Goal: Check status: Check status

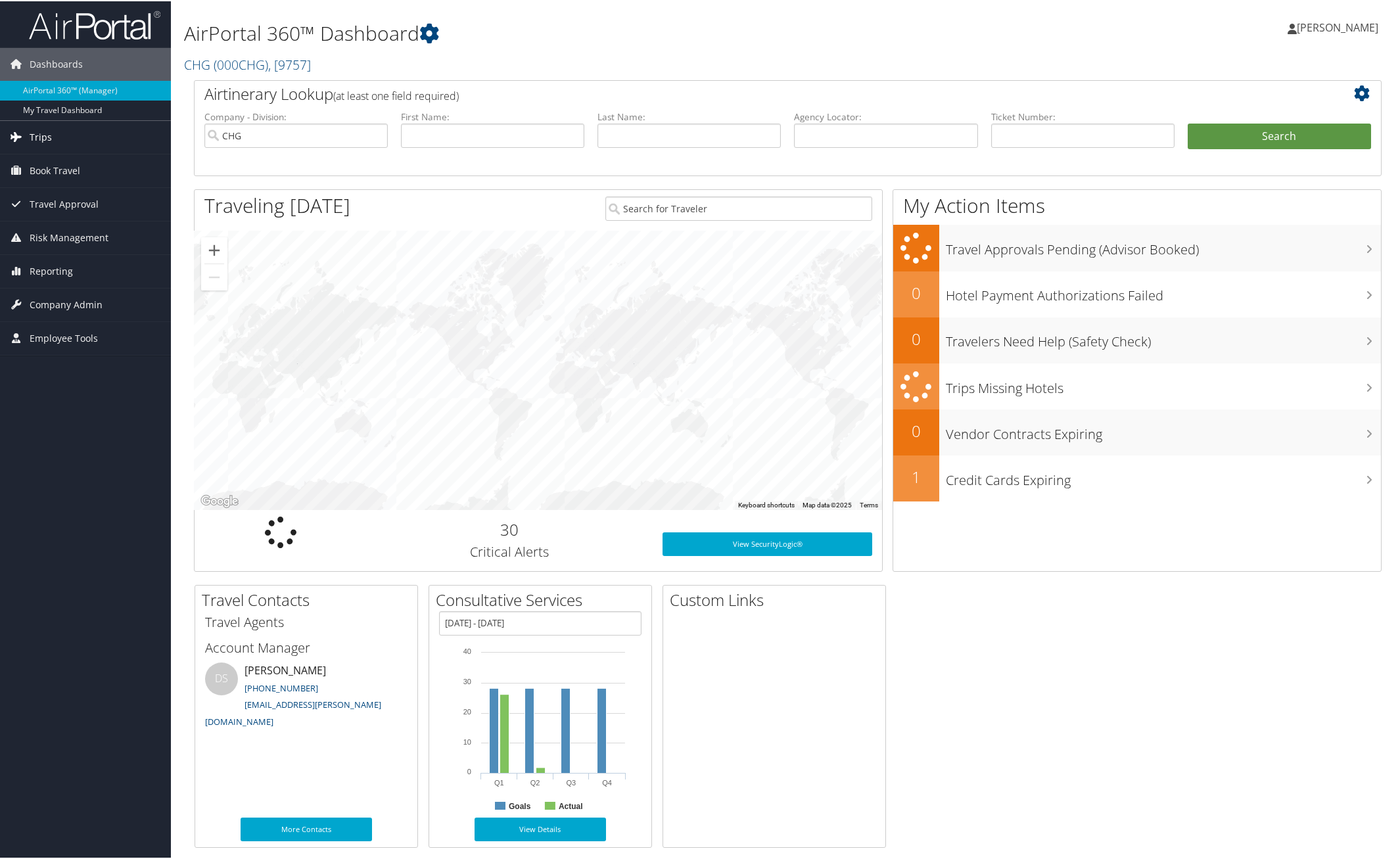
click at [35, 132] on span "Trips" at bounding box center [40, 136] width 22 height 33
click at [67, 155] on link "Airtinerary® Lookup" at bounding box center [85, 162] width 171 height 20
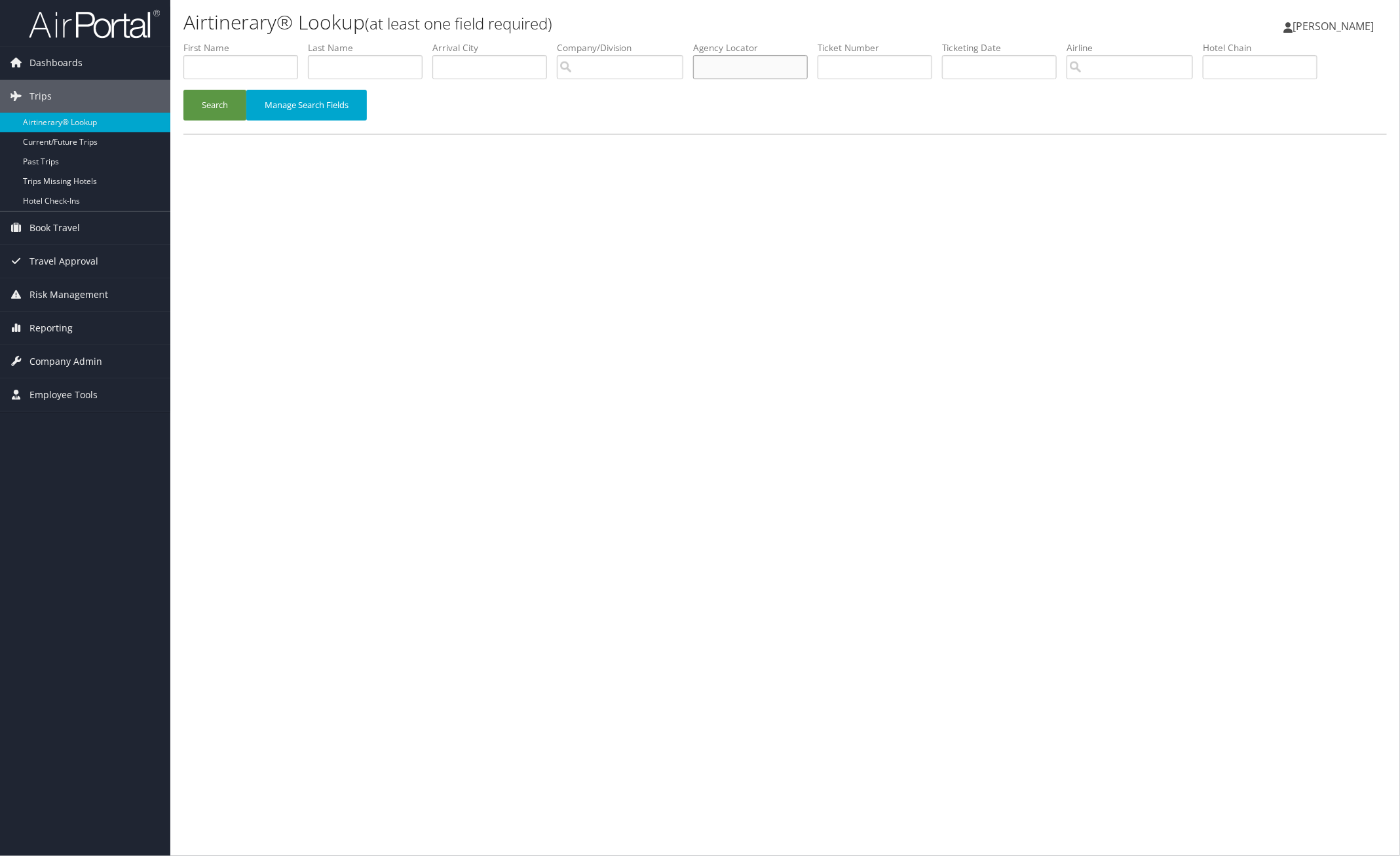
click at [790, 61] on input "text" at bounding box center [751, 66] width 115 height 24
paste input "LLYUEA"
drag, startPoint x: 218, startPoint y: 103, endPoint x: 157, endPoint y: 37, distance: 89.9
click at [218, 102] on button "Search" at bounding box center [215, 105] width 63 height 31
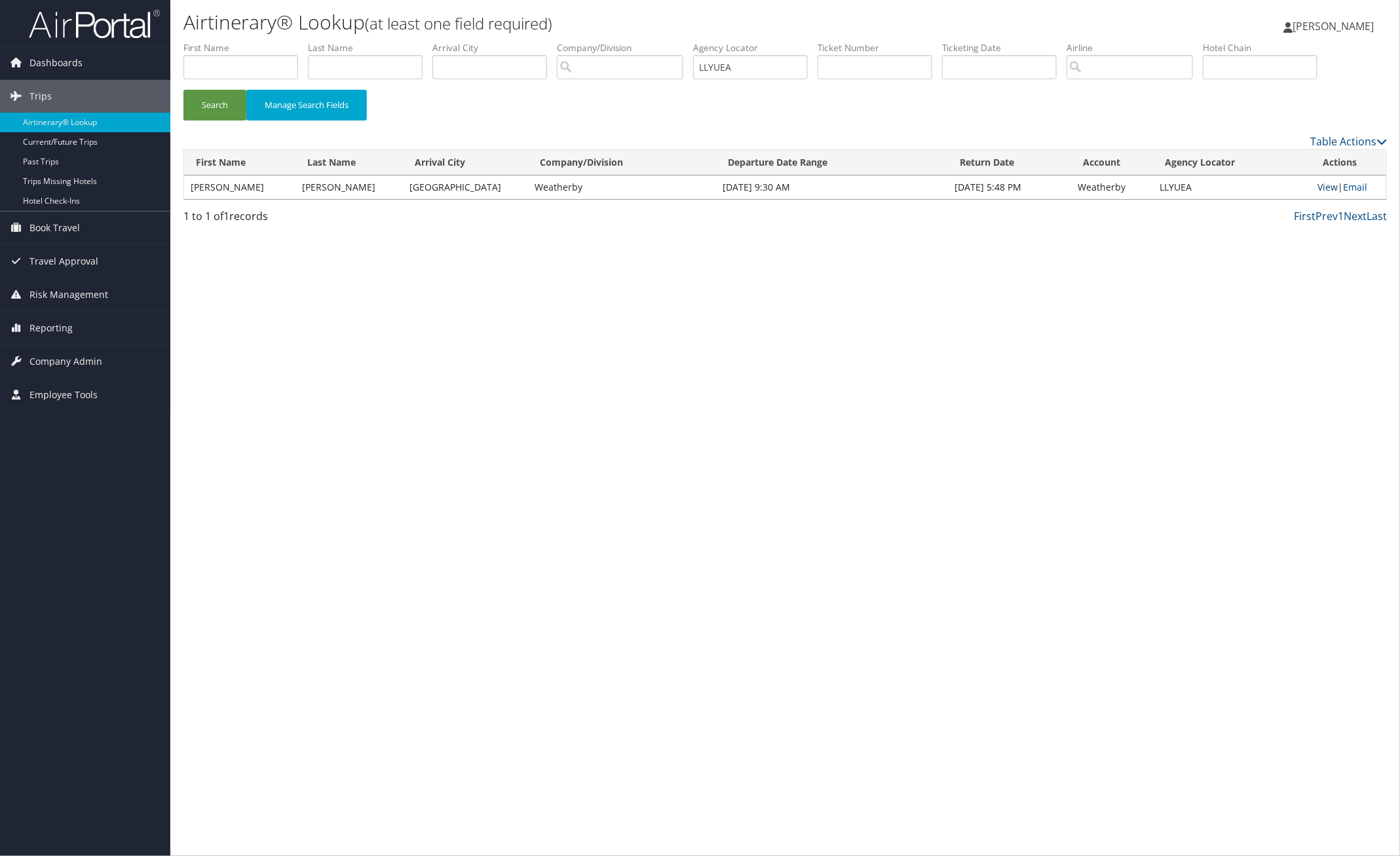
click at [1325, 189] on link "View" at bounding box center [1327, 187] width 20 height 12
paste input "NGUXDO"
drag, startPoint x: 754, startPoint y: 69, endPoint x: 552, endPoint y: 72, distance: 202.0
click at [639, 42] on ul "First Name Last Name Departure City Arrival City Company/Division Airport/City …" at bounding box center [785, 42] width 1203 height 0
type input "NGUXDO"
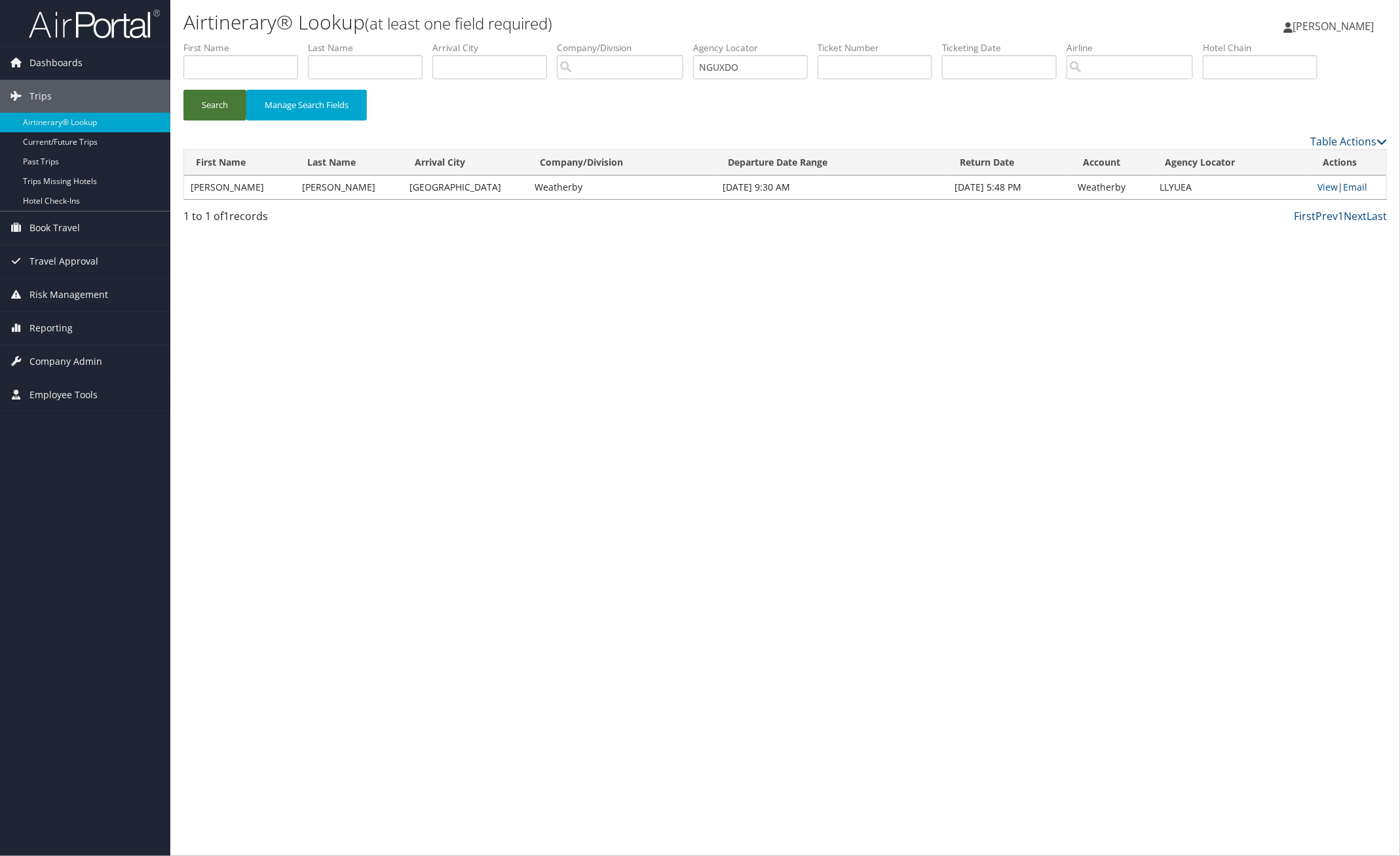
drag, startPoint x: 221, startPoint y: 111, endPoint x: 177, endPoint y: 44, distance: 80.2
click at [221, 110] on button "Search" at bounding box center [215, 105] width 63 height 31
type input "NGUXDO"
paste input "GWPGRT"
drag, startPoint x: 761, startPoint y: 67, endPoint x: 627, endPoint y: 67, distance: 134.0
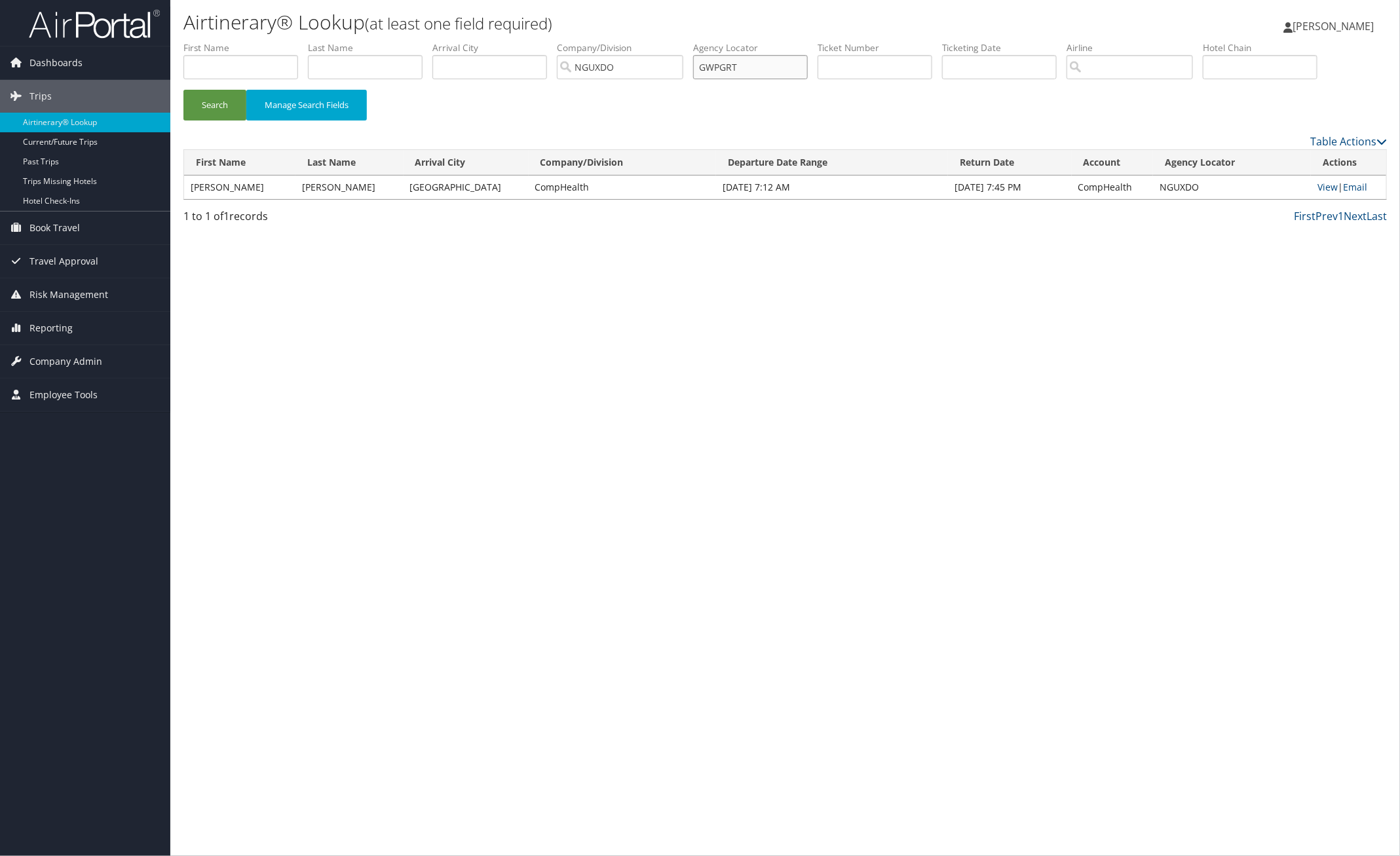
click at [631, 42] on ul "First Name Last Name Departure City Arrival City Company/Division NGUXDO Airpor…" at bounding box center [785, 42] width 1203 height 0
type input "GWPGRT"
drag, startPoint x: 639, startPoint y: 69, endPoint x: 516, endPoint y: 65, distance: 123.1
click at [518, 42] on ul "First Name Last Name Departure City Arrival City Company/Division NGUXDO Airpor…" at bounding box center [785, 42] width 1203 height 0
click at [227, 109] on button "Search" at bounding box center [215, 105] width 63 height 31
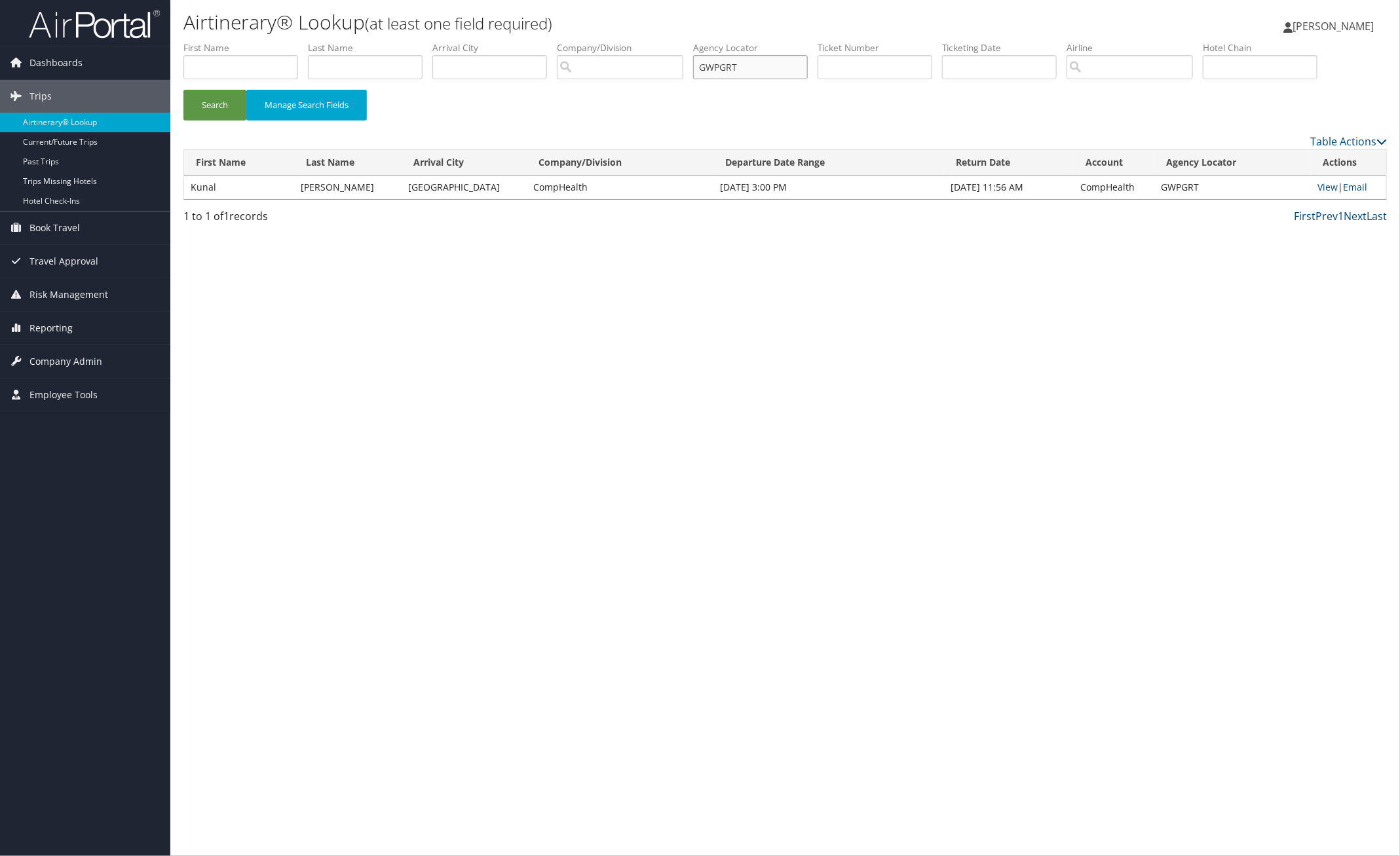
paste input "CYAEOQ"
drag, startPoint x: 768, startPoint y: 70, endPoint x: 564, endPoint y: 76, distance: 204.1
click at [602, 42] on ul "First Name Last Name Departure City Arrival City Company/Division Airport/City …" at bounding box center [785, 42] width 1203 height 0
click at [227, 100] on button "Search" at bounding box center [215, 105] width 63 height 31
paste input "1848972"
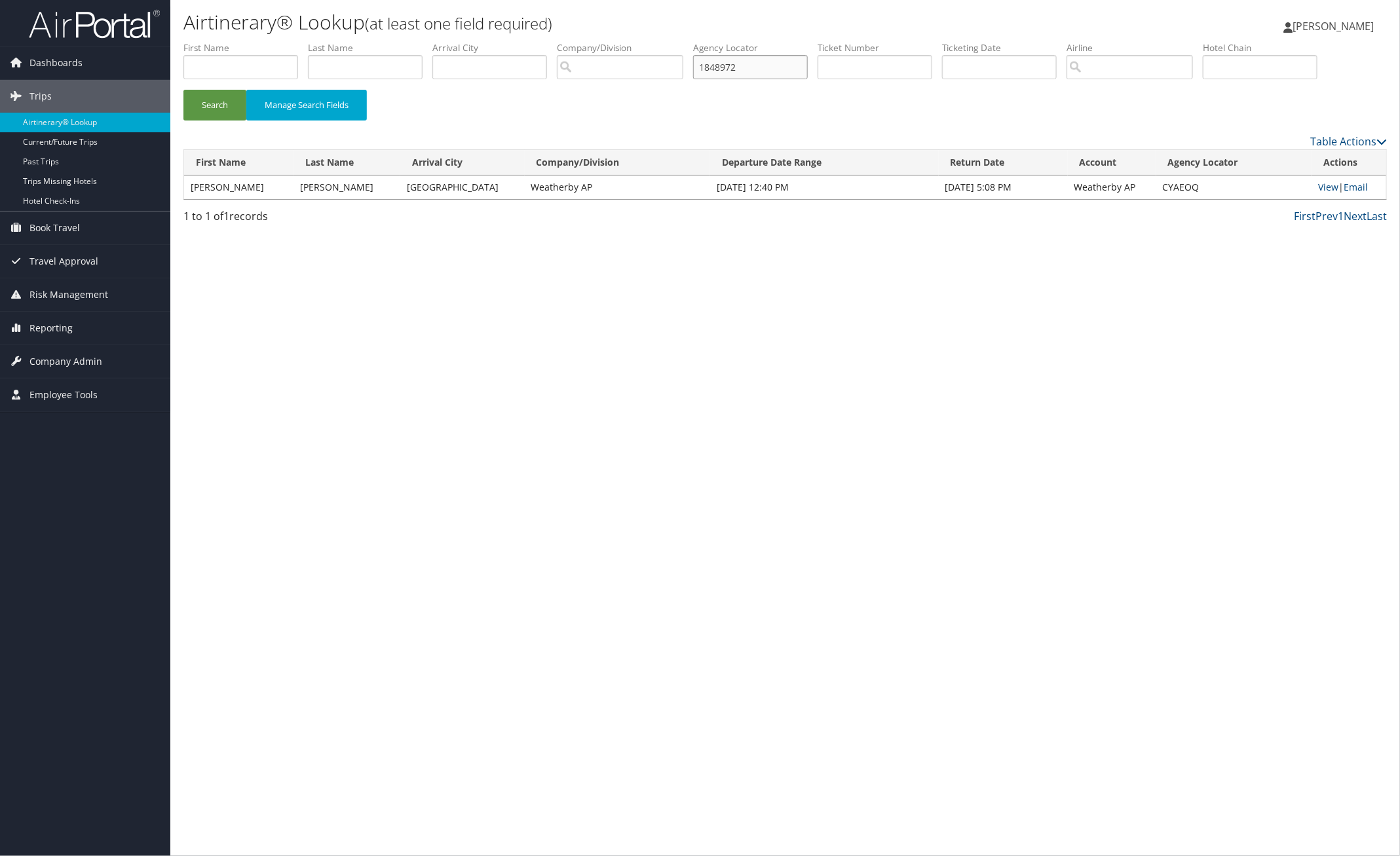
click at [764, 64] on input "1848972" at bounding box center [751, 66] width 115 height 24
type input "1848972"
drag, startPoint x: 757, startPoint y: 67, endPoint x: 597, endPoint y: 67, distance: 160.0
click at [597, 42] on ul "First Name Last Name Departure City Arrival City Company/Division Airport/City …" at bounding box center [785, 42] width 1203 height 0
click at [751, 65] on input "text" at bounding box center [751, 66] width 115 height 24
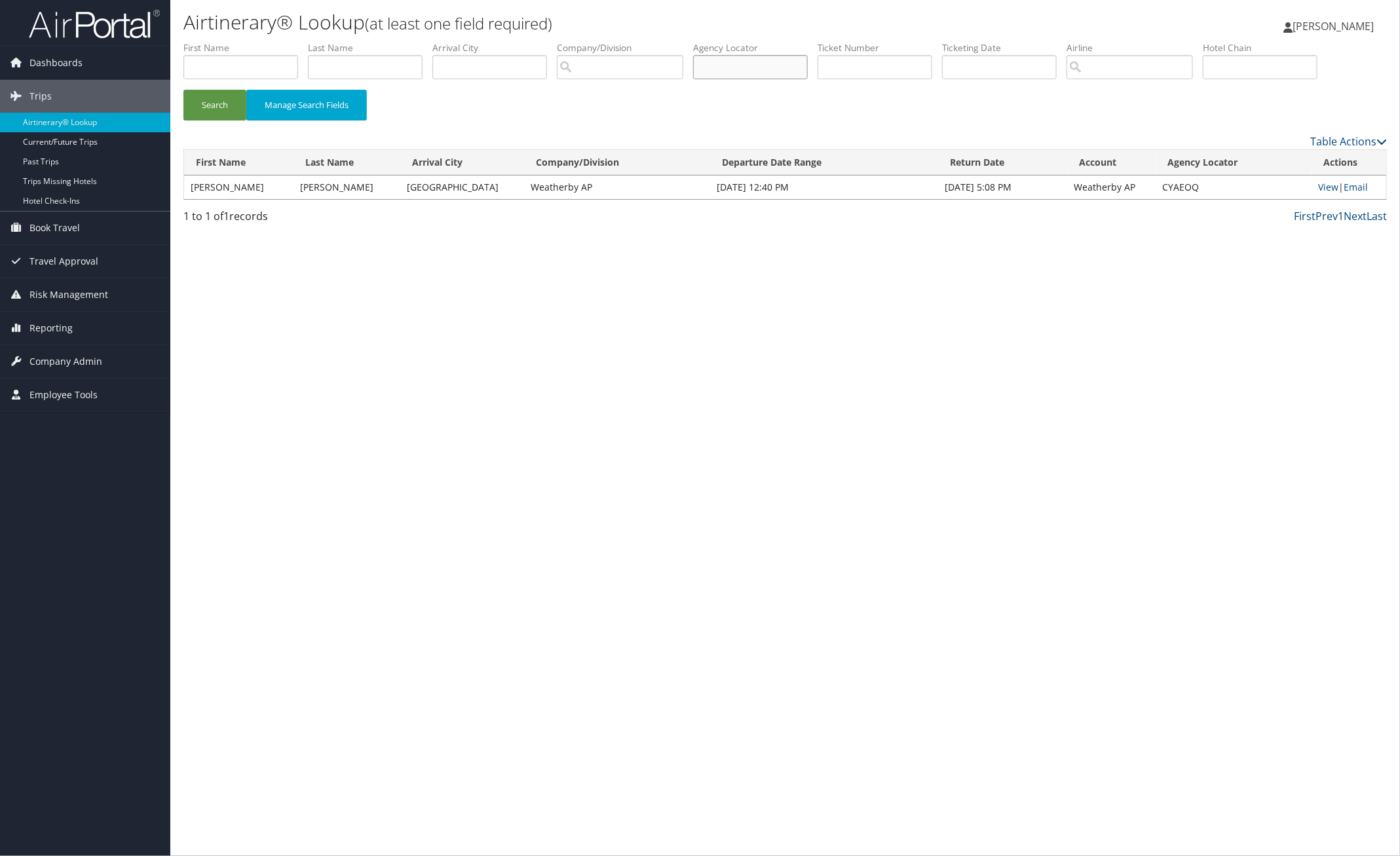
paste input "CYAEOQ"
click at [222, 105] on button "Search" at bounding box center [215, 105] width 63 height 31
drag, startPoint x: 757, startPoint y: 67, endPoint x: 645, endPoint y: 62, distance: 112.1
click at [646, 42] on ul "First Name Last Name Departure City Arrival City Company/Division Airport/City …" at bounding box center [785, 42] width 1203 height 0
paste input "DVDNUT"
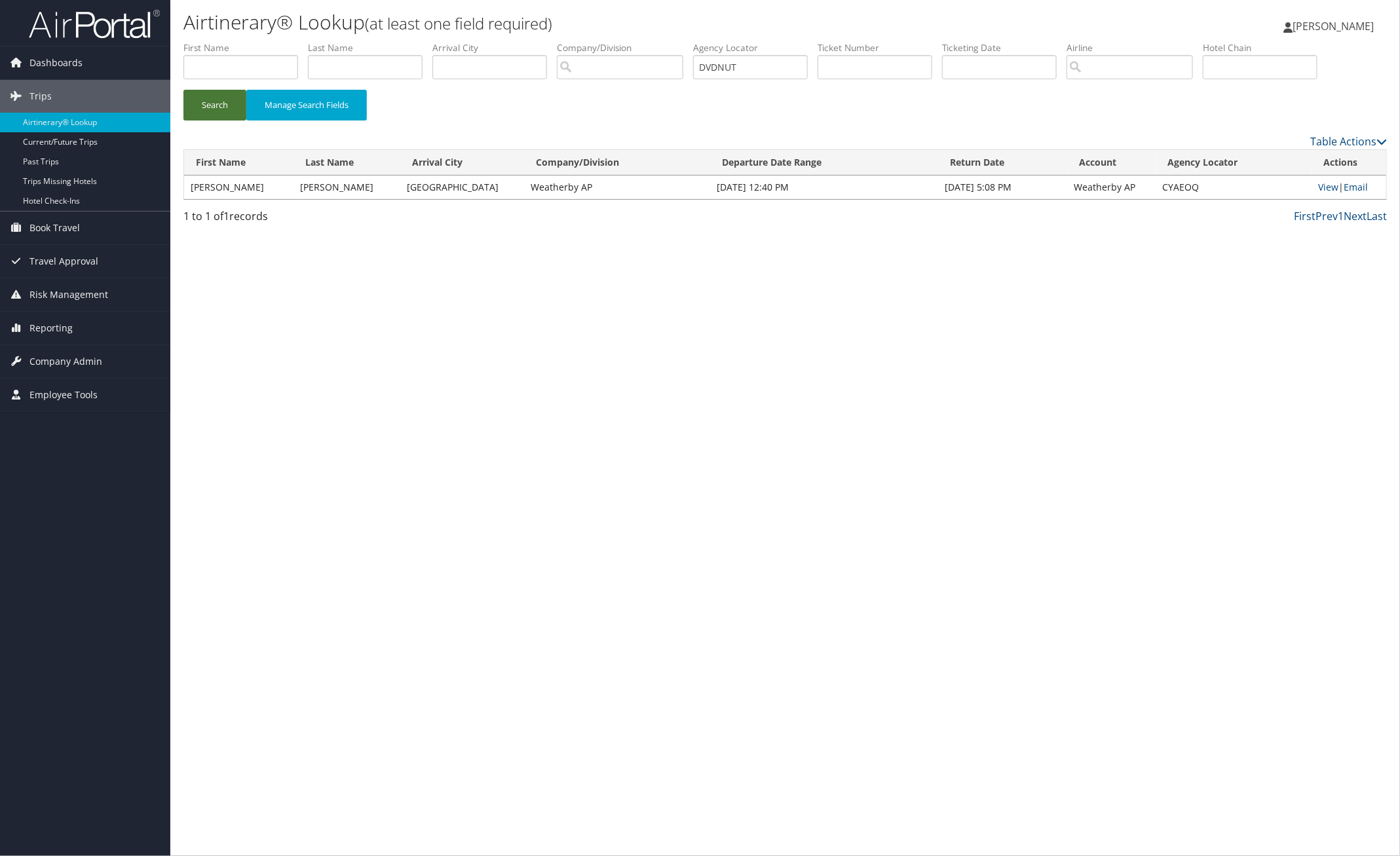
click at [217, 105] on button "Search" at bounding box center [215, 105] width 63 height 31
click at [1101, 550] on div "Airtinerary® Lookup (at least one field required) Pamela Nielsen Pamela Nielsen…" at bounding box center [785, 428] width 1230 height 856
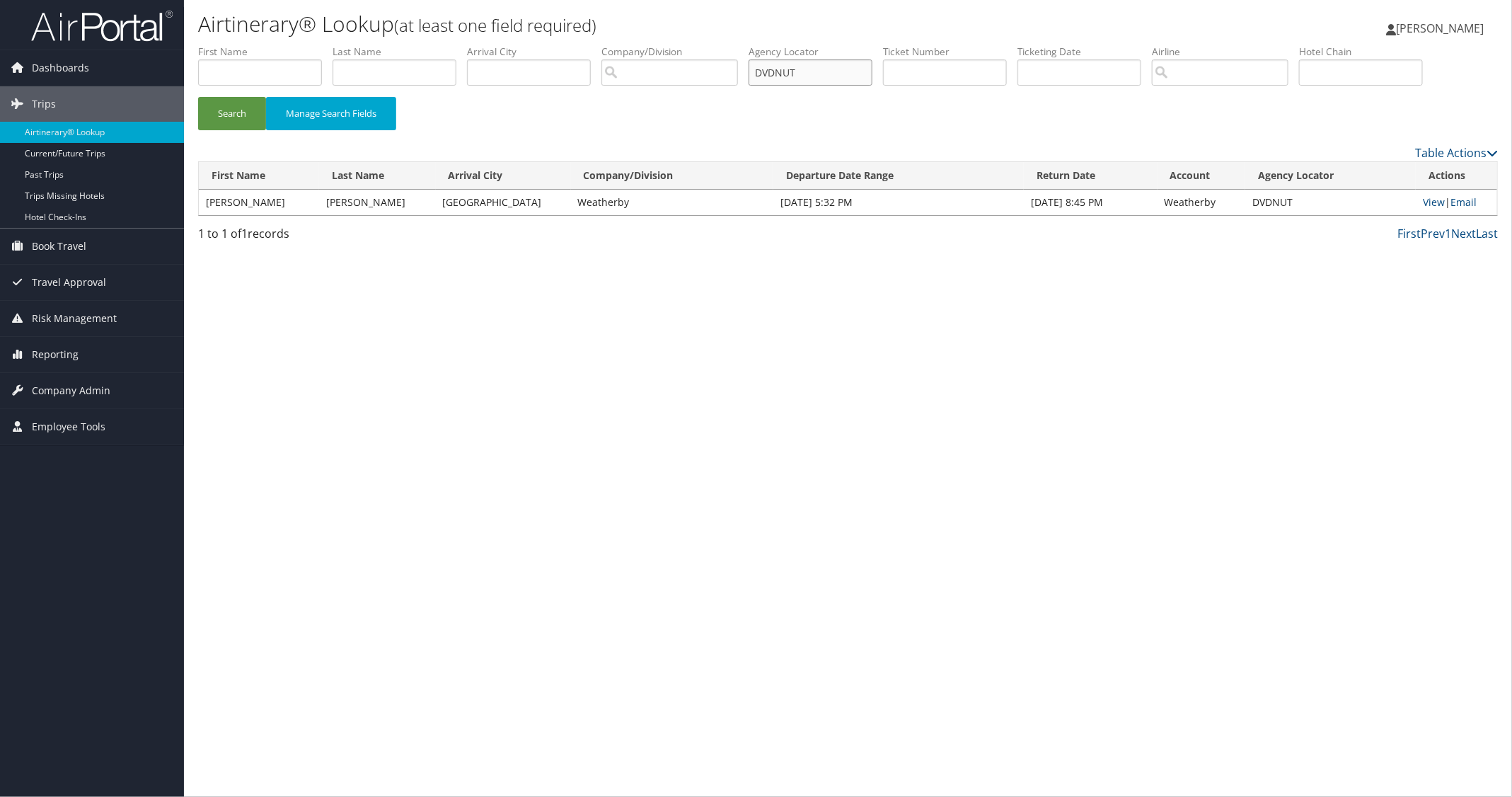
drag, startPoint x: 819, startPoint y: 75, endPoint x: 642, endPoint y: 73, distance: 177.0
click at [710, 45] on ul "First Name Last Name Departure City Arrival City Company/Division Airport/City …" at bounding box center [848, 45] width 1299 height 0
paste input "QQDSQJ"
click at [241, 111] on button "Search" at bounding box center [232, 114] width 68 height 33
drag, startPoint x: 837, startPoint y: 75, endPoint x: 691, endPoint y: 78, distance: 146.0
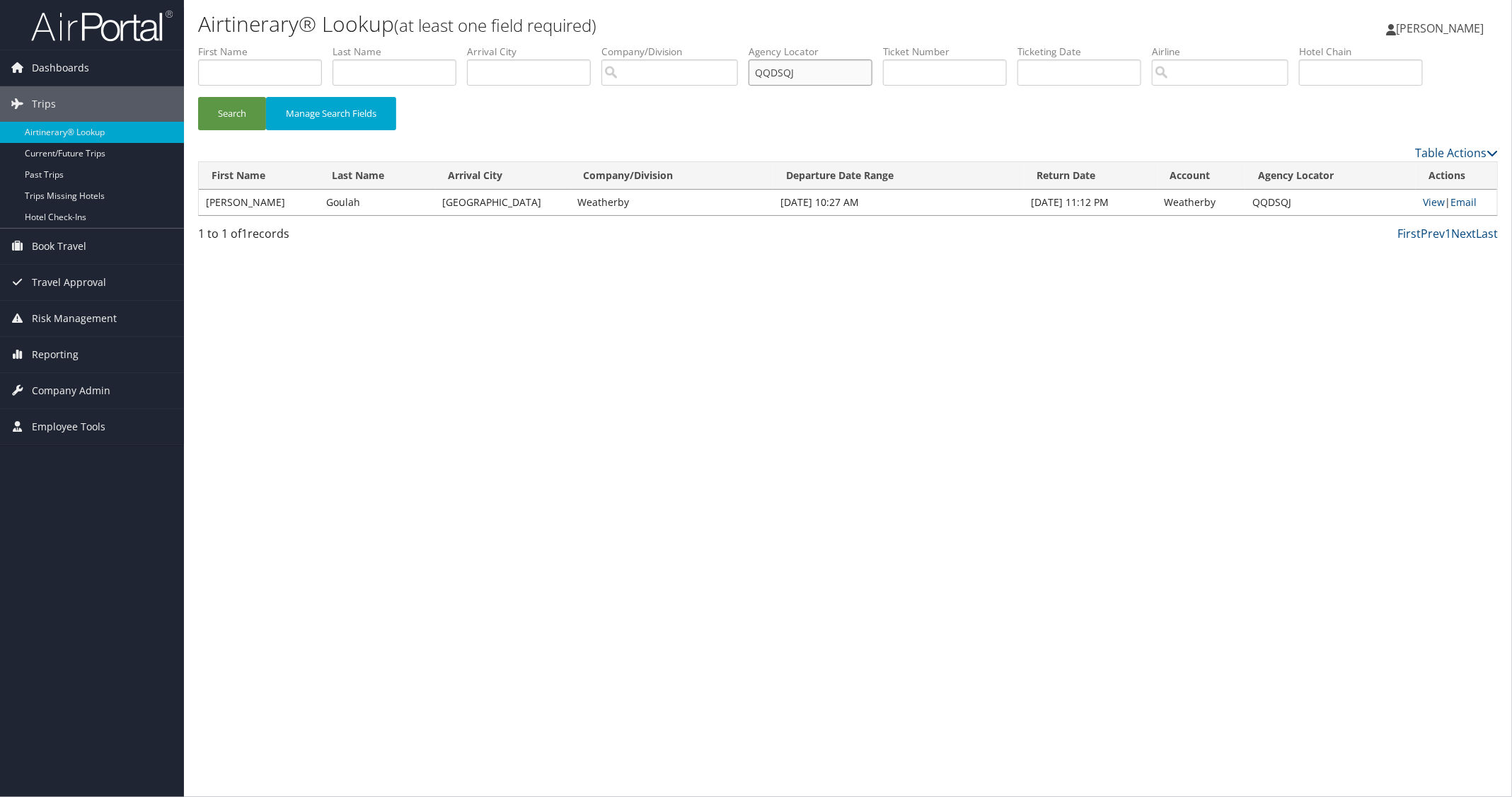
click at [692, 45] on ul "First Name Last Name Departure City Arrival City Company/Division Airport/City …" at bounding box center [848, 45] width 1299 height 0
paste input "LWECBT"
drag, startPoint x: 252, startPoint y: 114, endPoint x: 174, endPoint y: 11, distance: 129.2
click at [252, 114] on button "Search" at bounding box center [232, 114] width 68 height 33
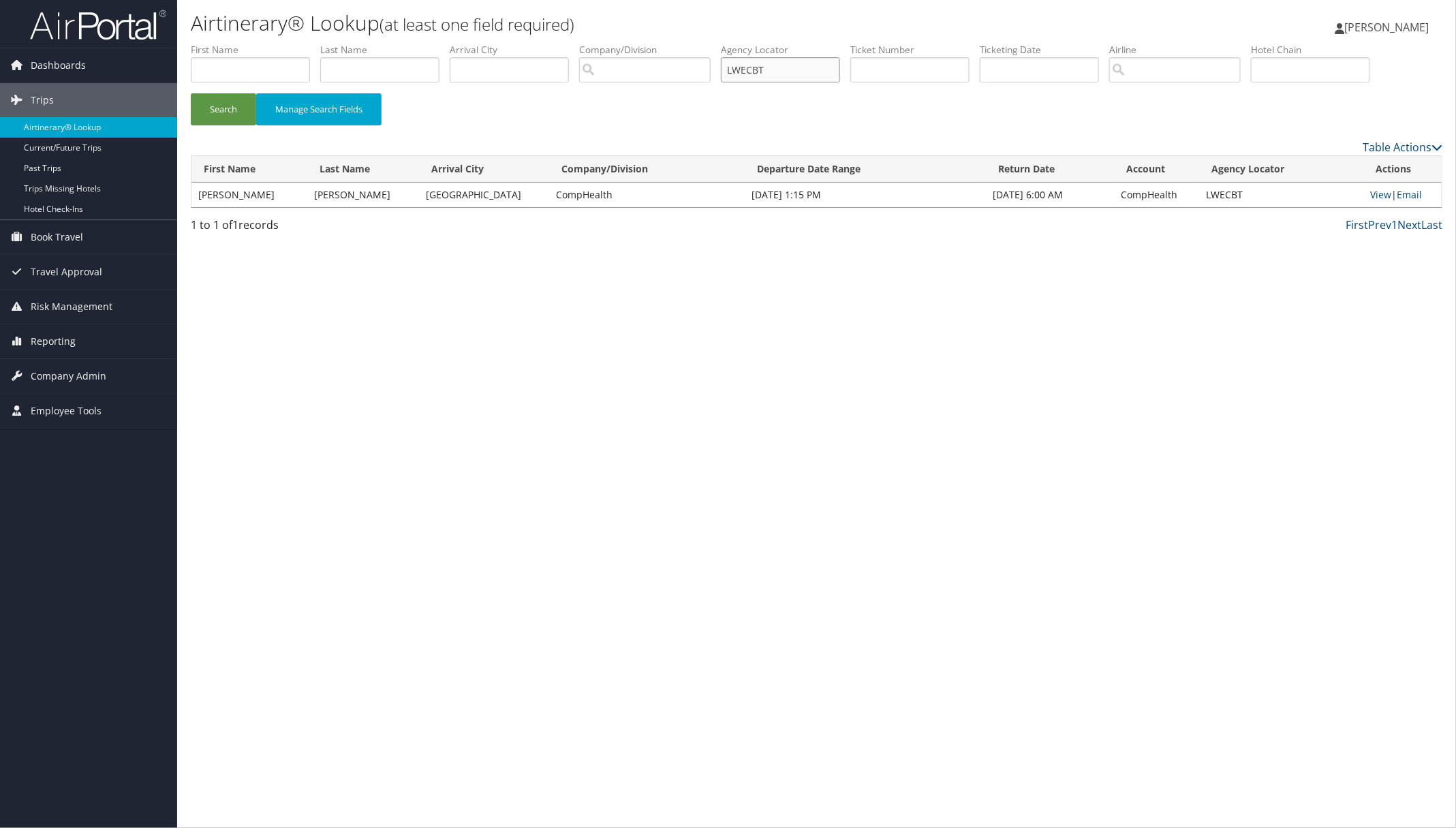
paste input "IRGYZZ"
drag, startPoint x: 784, startPoint y: 74, endPoint x: 513, endPoint y: 66, distance: 271.1
click at [624, 43] on ul "First Name Last Name Departure City Arrival City Company/Division Airport/City …" at bounding box center [817, 43] width 1251 height 0
click at [218, 106] on button "Search" at bounding box center [223, 109] width 65 height 32
paste input "DKUCAJ"
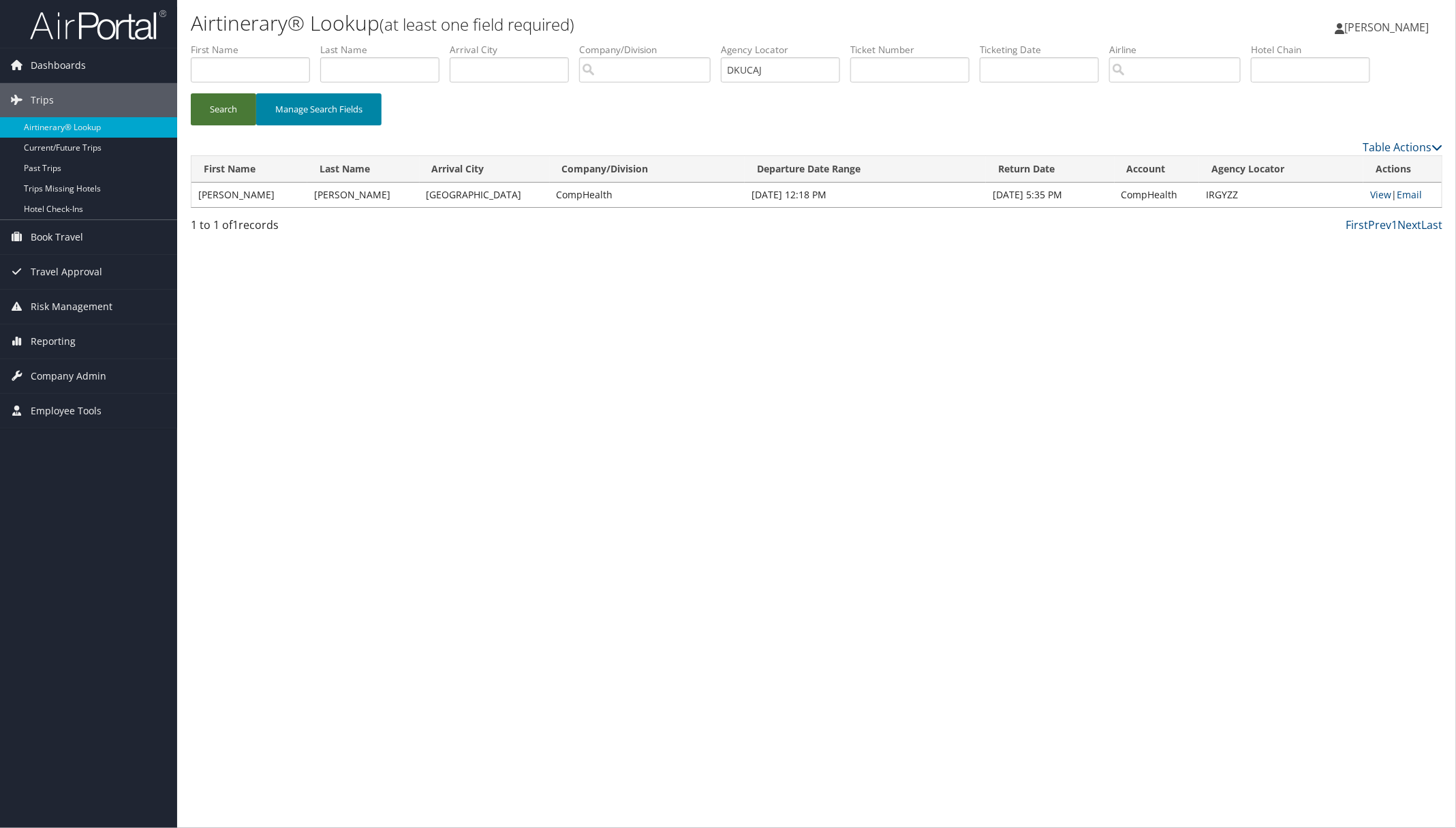
drag, startPoint x: 215, startPoint y: 109, endPoint x: 304, endPoint y: 106, distance: 89.1
click at [220, 107] on button "Search" at bounding box center [223, 109] width 65 height 32
click at [1370, 198] on link "View" at bounding box center [1380, 195] width 21 height 13
paste input "QDATLK"
drag, startPoint x: 787, startPoint y: 72, endPoint x: 589, endPoint y: 83, distance: 198.3
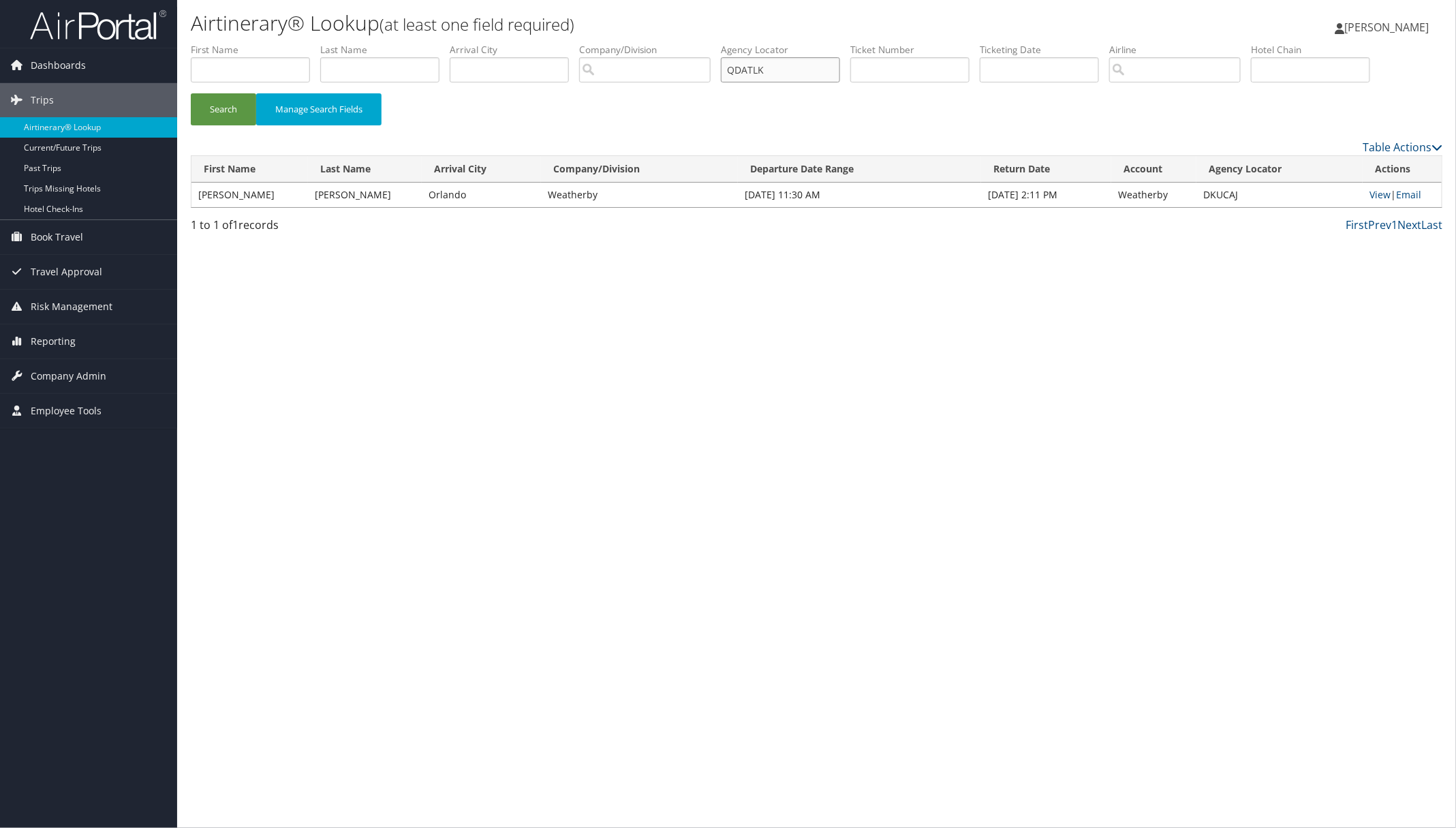
click at [674, 43] on ul "First Name Last Name Departure City Arrival City Company/Division Airport/City …" at bounding box center [817, 43] width 1251 height 0
click at [220, 108] on button "Search" at bounding box center [223, 109] width 65 height 32
paste input "MNVLGW"
click at [237, 107] on button "Search" at bounding box center [223, 109] width 65 height 32
drag, startPoint x: 796, startPoint y: 70, endPoint x: 683, endPoint y: 73, distance: 113.0
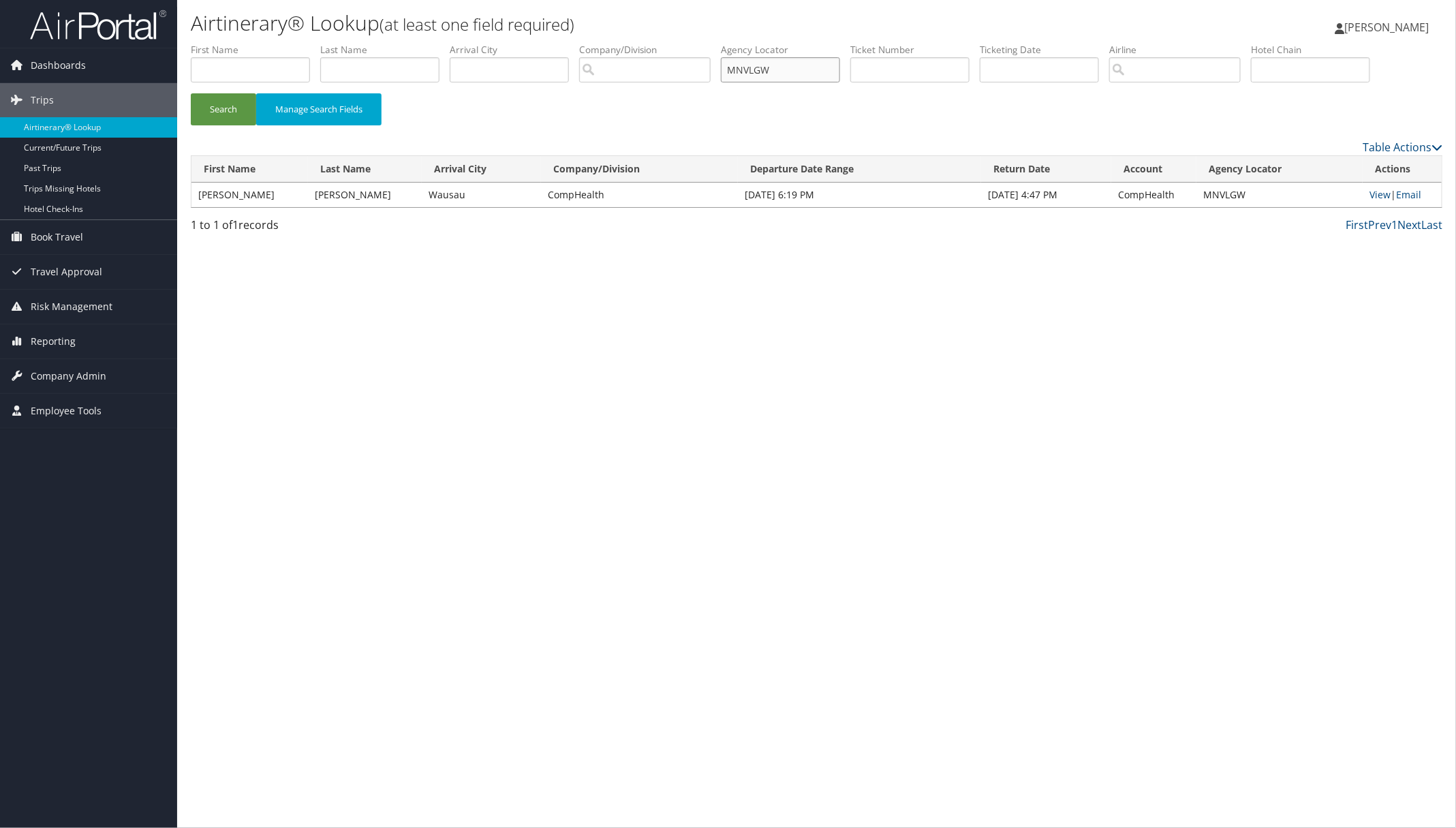
click at [689, 43] on ul "First Name Last Name Departure City Arrival City Company/Division Airport/City …" at bounding box center [817, 43] width 1251 height 0
paste input "JWHNEB"
click at [239, 109] on button "Search" at bounding box center [223, 109] width 65 height 32
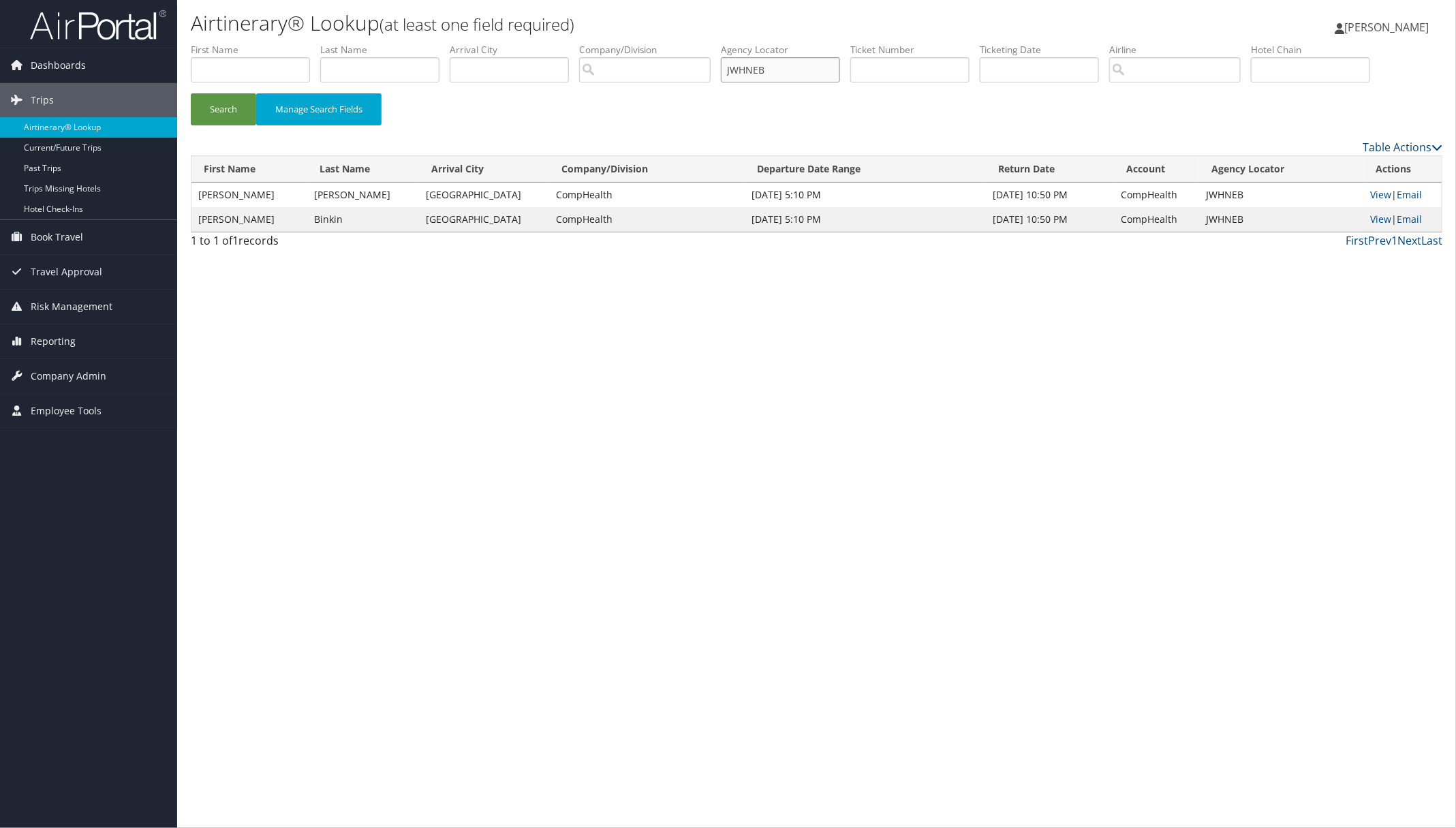
drag, startPoint x: 787, startPoint y: 68, endPoint x: 622, endPoint y: 82, distance: 165.6
click at [717, 43] on ul "First Name Last Name Departure City Arrival City Company/Division Airport/City …" at bounding box center [817, 43] width 1251 height 0
paste input "CCIOZG"
drag, startPoint x: 246, startPoint y: 103, endPoint x: 430, endPoint y: 131, distance: 186.1
click at [246, 102] on button "Search" at bounding box center [223, 109] width 65 height 32
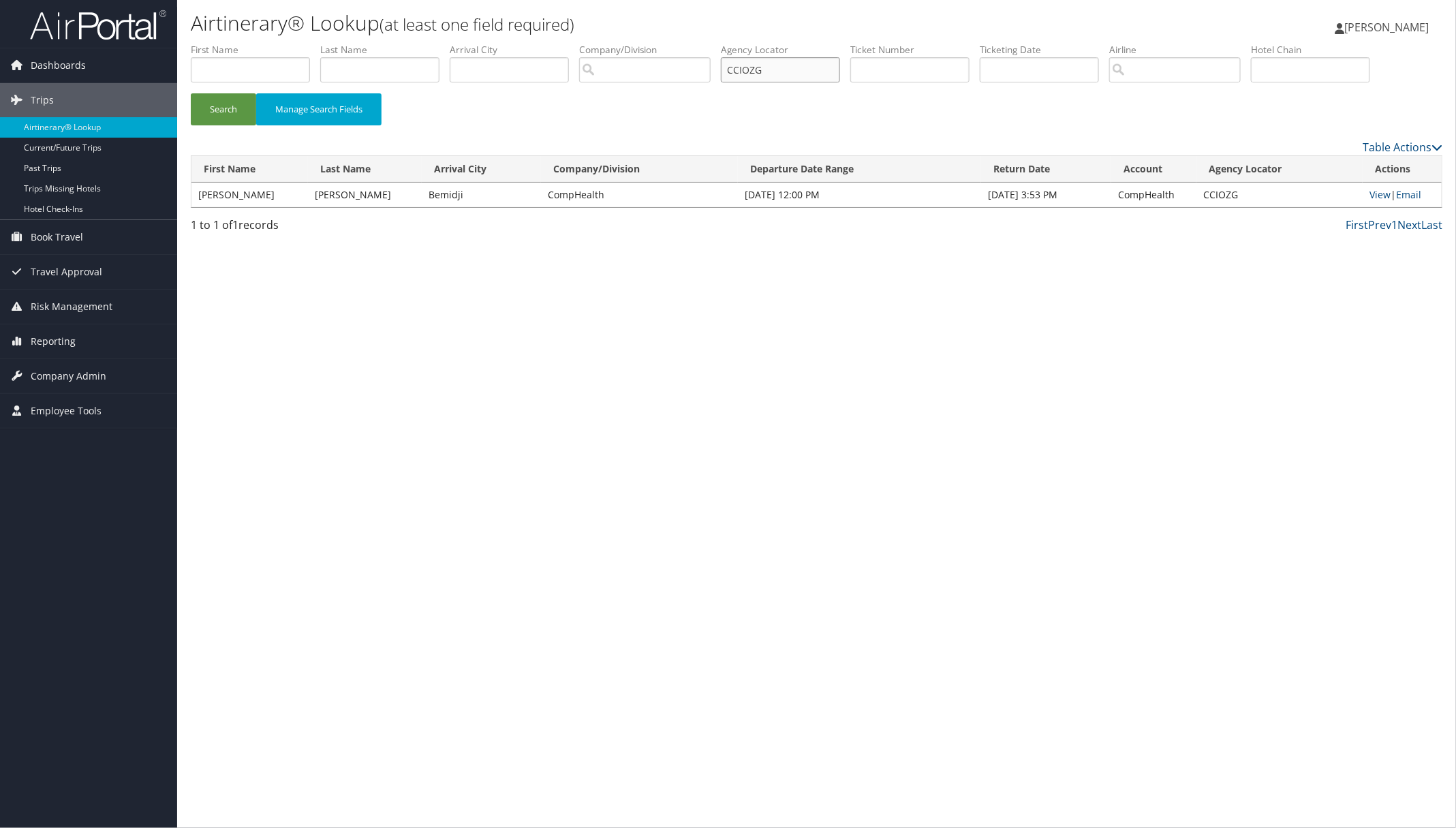
drag, startPoint x: 780, startPoint y: 69, endPoint x: 731, endPoint y: 73, distance: 49.2
click at [731, 43] on ul "First Name Last Name Departure City Arrival City Company/Division Airport/City …" at bounding box center [817, 43] width 1251 height 0
paste input "YXRDHC"
click at [222, 107] on button "Search" at bounding box center [223, 109] width 65 height 32
click at [1371, 196] on link "View" at bounding box center [1380, 195] width 21 height 13
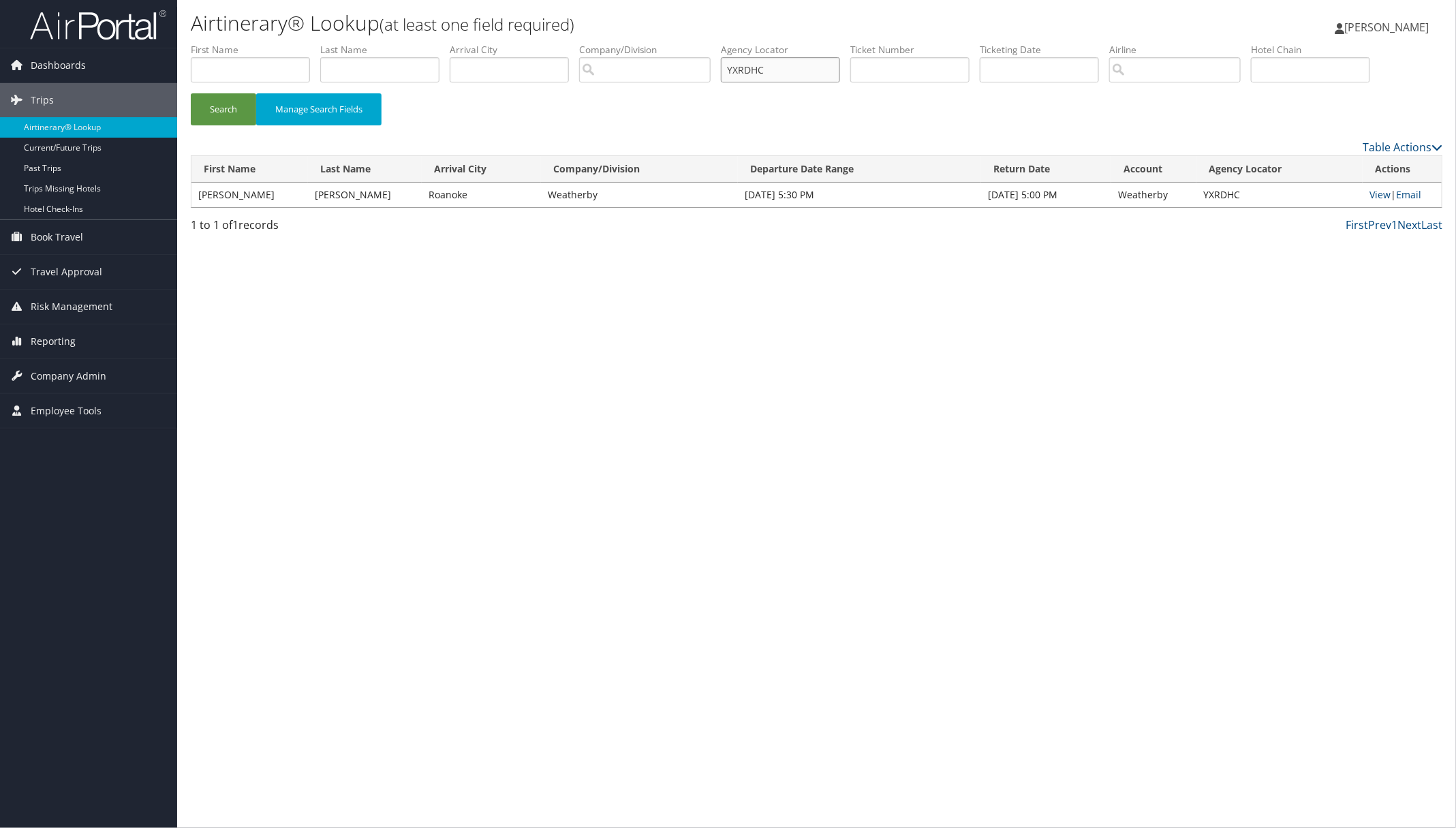
drag, startPoint x: 790, startPoint y: 66, endPoint x: 679, endPoint y: 76, distance: 111.4
click at [708, 43] on ul "First Name Last Name Departure City Arrival City Company/Division Airport/City …" at bounding box center [817, 43] width 1251 height 0
paste input "CUGVJO"
click at [240, 109] on button "Search" at bounding box center [223, 109] width 65 height 32
drag, startPoint x: 776, startPoint y: 70, endPoint x: 672, endPoint y: 70, distance: 104.0
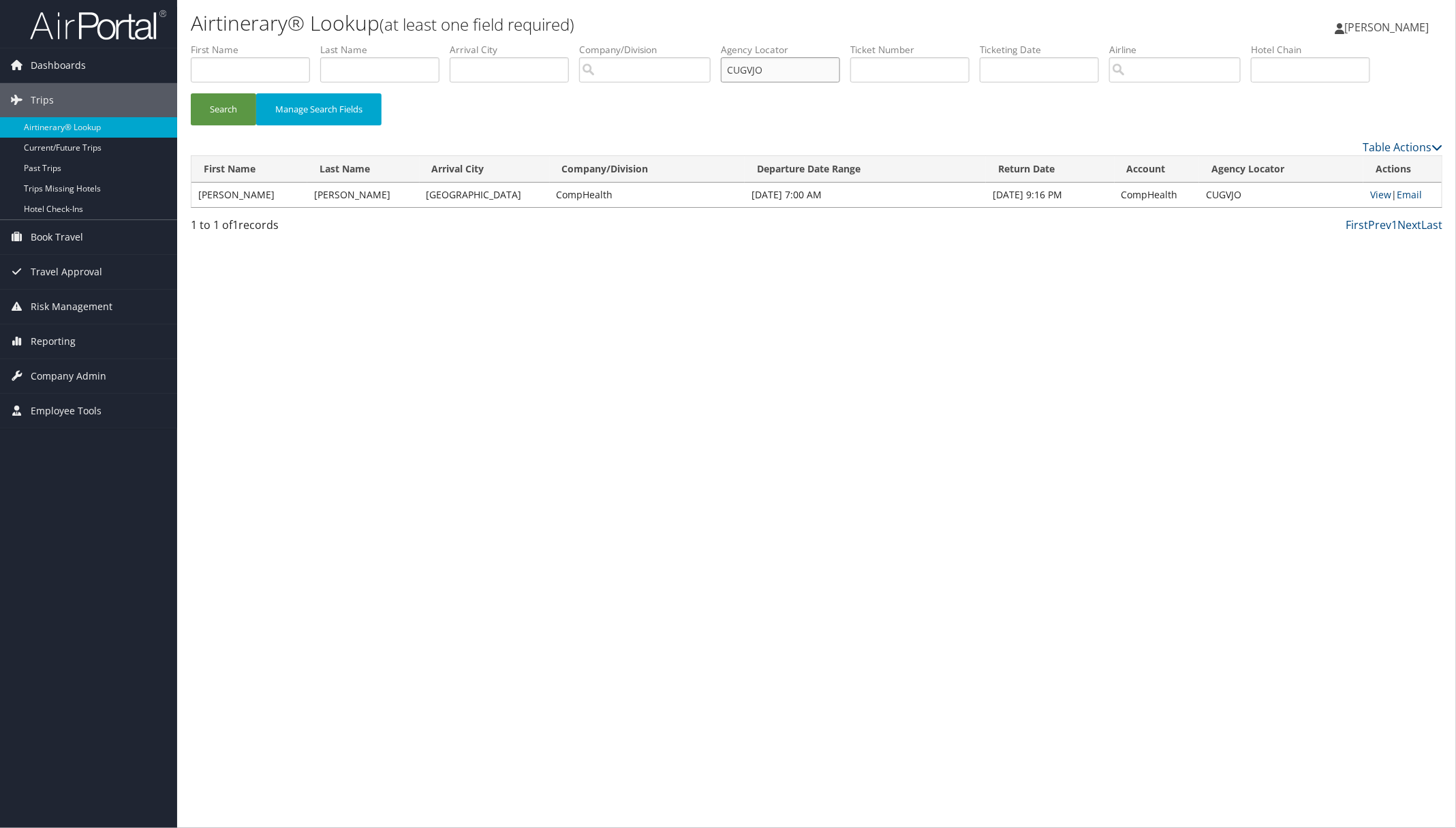
click at [678, 43] on ul "First Name Last Name Departure City Arrival City Company/Division Airport/City …" at bounding box center [817, 43] width 1251 height 0
paste input "SCEGHC"
drag, startPoint x: 225, startPoint y: 110, endPoint x: 223, endPoint y: 103, distance: 7.3
click at [225, 109] on button "Search" at bounding box center [223, 109] width 65 height 32
drag, startPoint x: 782, startPoint y: 70, endPoint x: 649, endPoint y: 57, distance: 133.6
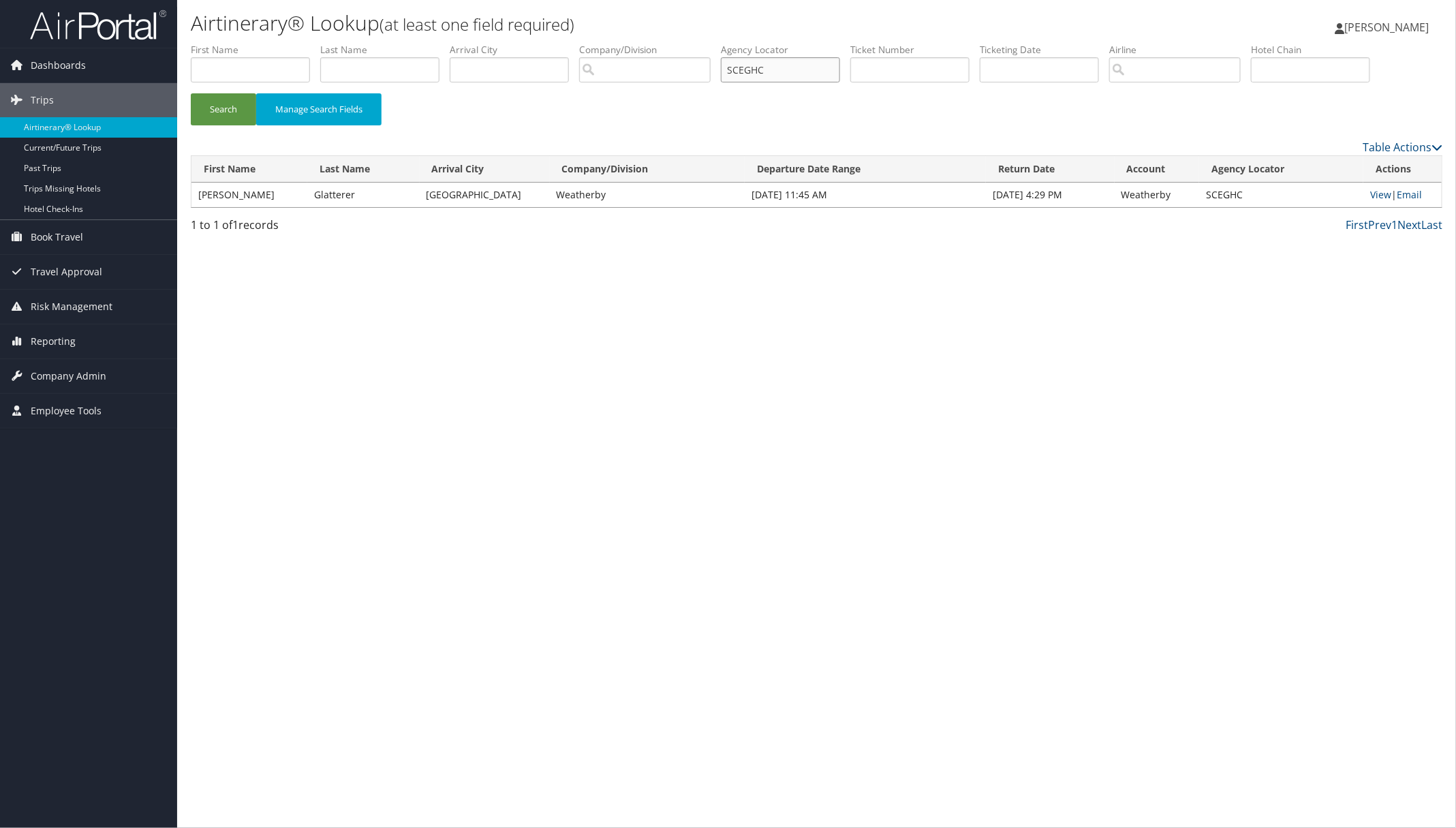
click at [656, 43] on ul "First Name Last Name Departure City Arrival City Company/Division Airport/City …" at bounding box center [817, 43] width 1251 height 0
paste input "FLKZBI"
click at [226, 117] on button "Search" at bounding box center [223, 109] width 65 height 32
drag, startPoint x: 785, startPoint y: 70, endPoint x: 635, endPoint y: 62, distance: 150.2
click at [651, 43] on ul "First Name Last Name Departure City Arrival City Company/Division Airport/City …" at bounding box center [817, 43] width 1251 height 0
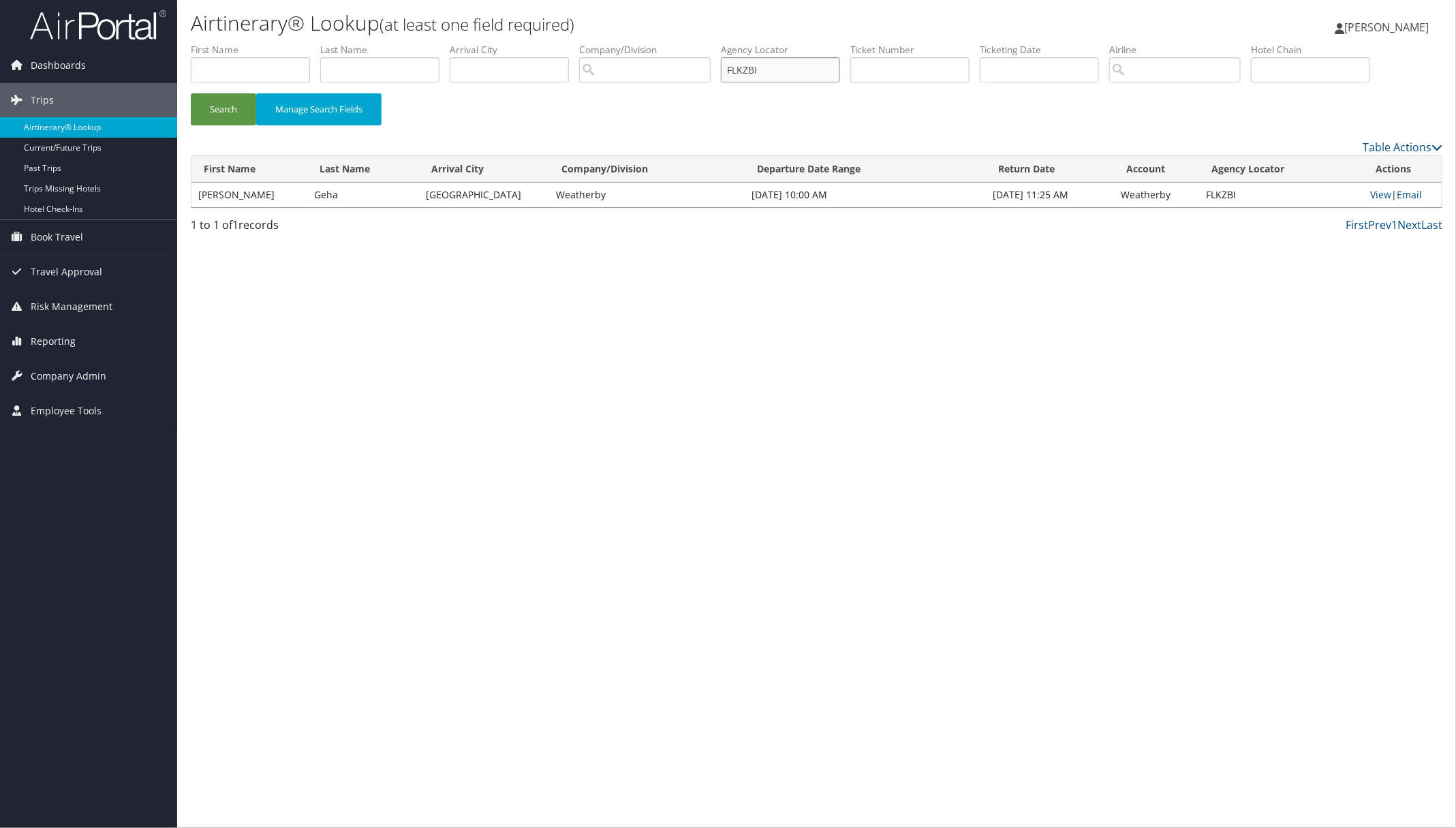
paste input "UOLAE"
drag, startPoint x: 220, startPoint y: 120, endPoint x: 233, endPoint y: 118, distance: 13.2
click at [220, 119] on button "Search" at bounding box center [223, 109] width 65 height 32
drag, startPoint x: 792, startPoint y: 72, endPoint x: 563, endPoint y: 65, distance: 229.1
click at [581, 43] on ul "First Name Last Name Departure City Arrival City Company/Division Airport/City …" at bounding box center [817, 43] width 1251 height 0
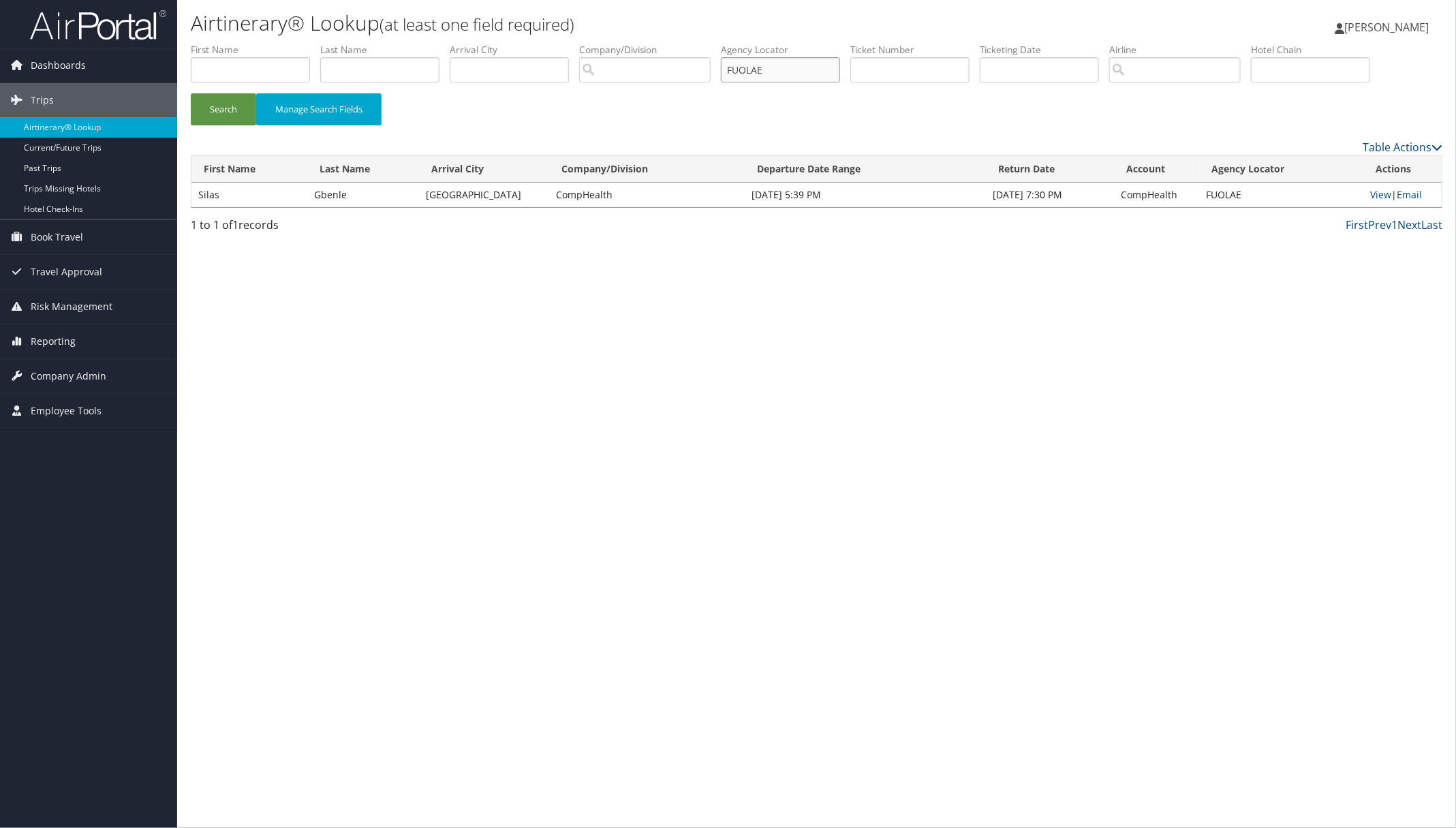
paste input "KEFDKY"
click at [212, 101] on button "Search" at bounding box center [223, 109] width 65 height 32
paste input "IEVOFC"
drag, startPoint x: 782, startPoint y: 73, endPoint x: 546, endPoint y: 60, distance: 236.4
click at [557, 43] on ul "First Name Last Name Departure City Arrival City Company/Division Airport/City …" at bounding box center [817, 43] width 1251 height 0
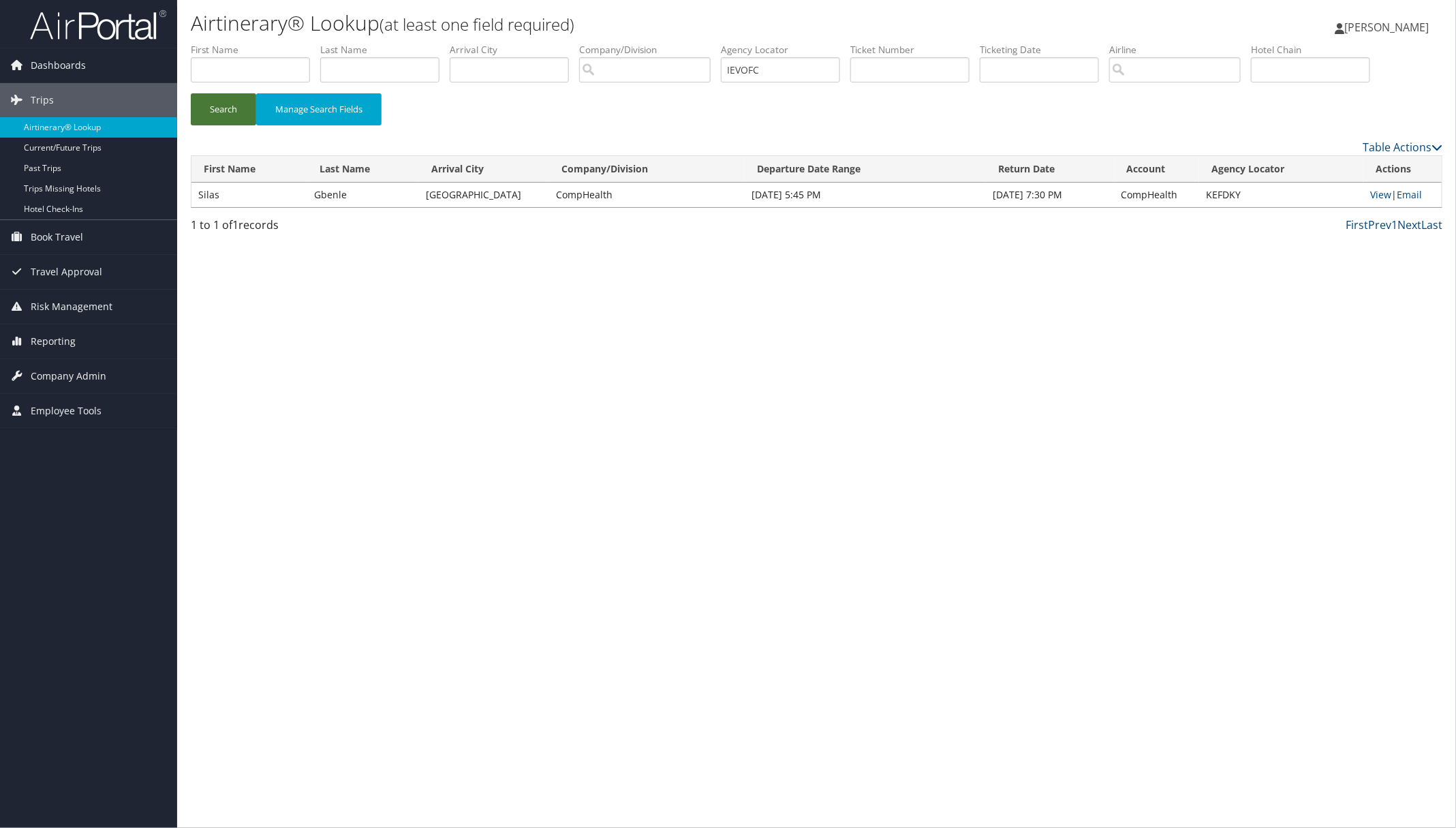
click at [239, 112] on button "Search" at bounding box center [223, 109] width 65 height 32
click at [1373, 196] on link "View" at bounding box center [1381, 195] width 21 height 13
paste input "GOYHBU"
click at [215, 104] on button "Search" at bounding box center [223, 109] width 65 height 32
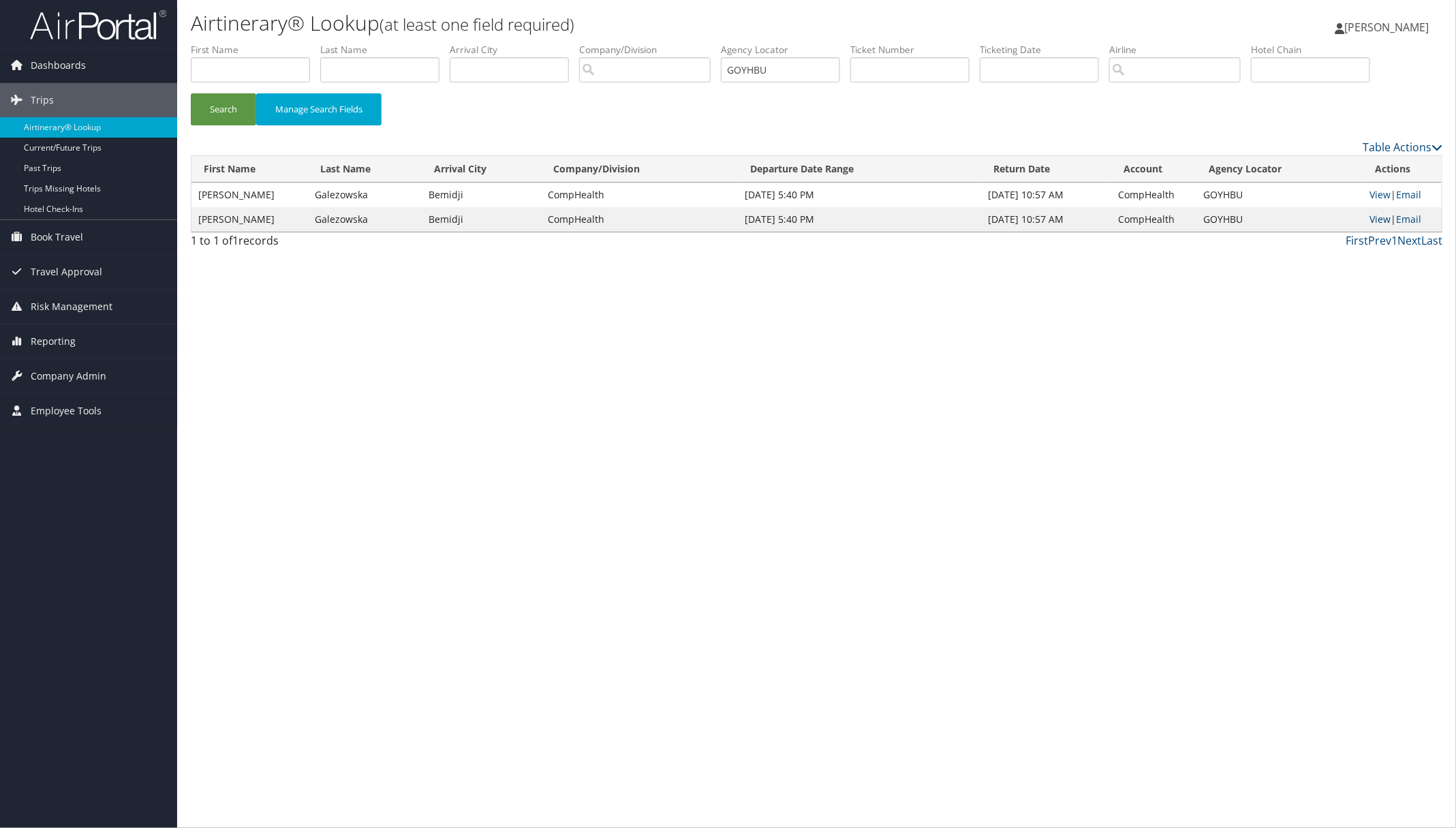
click at [1378, 221] on link "View" at bounding box center [1380, 219] width 21 height 13
drag, startPoint x: 800, startPoint y: 70, endPoint x: 648, endPoint y: 62, distance: 152.2
click at [656, 43] on ul "First Name Last Name Departure City Arrival City Company/Division Airport/City …" at bounding box center [817, 43] width 1251 height 0
paste input "KNLGY"
click at [228, 109] on button "Search" at bounding box center [223, 109] width 65 height 32
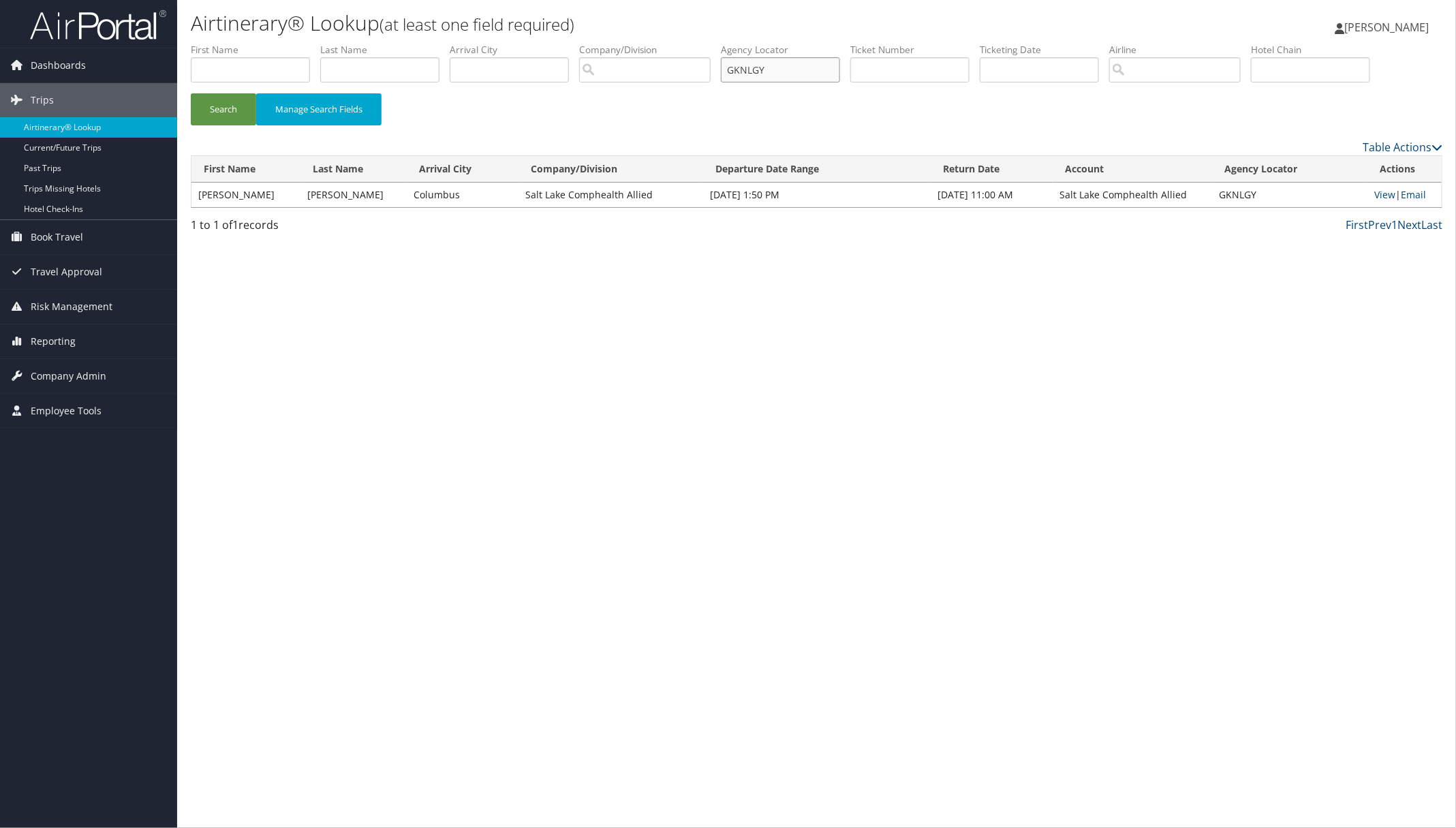
paste input "CVABHM"
drag, startPoint x: 796, startPoint y: 70, endPoint x: 440, endPoint y: 102, distance: 357.4
click at [515, 43] on ul "First Name Last Name Departure City Arrival City Company/Division Airport/City …" at bounding box center [817, 43] width 1251 height 0
click at [232, 106] on button "Search" at bounding box center [223, 109] width 65 height 32
click at [1378, 194] on link "View" at bounding box center [1380, 195] width 21 height 13
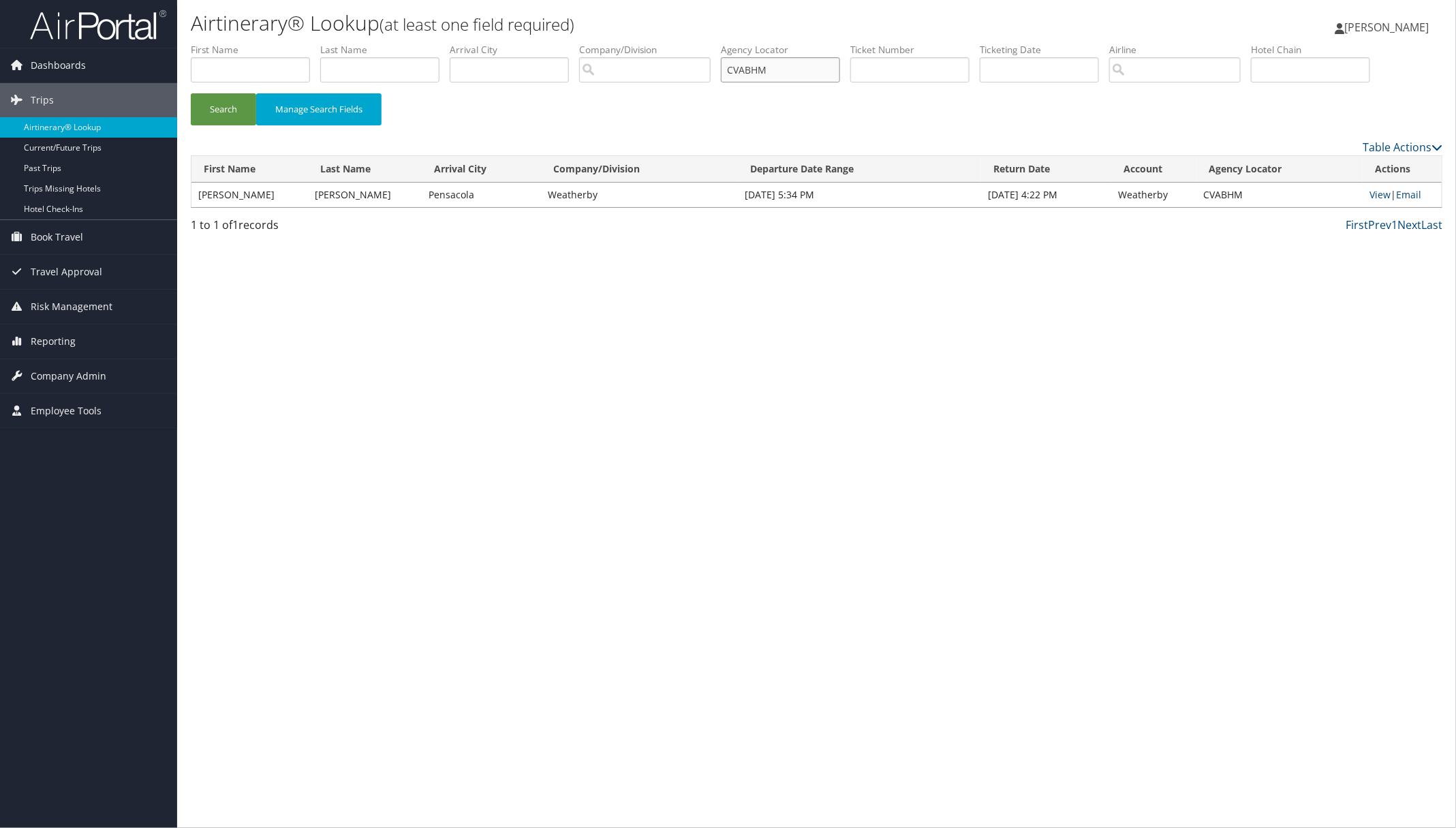
paste input "OBKZWO"
click at [223, 99] on button "Search" at bounding box center [223, 109] width 65 height 32
click at [1380, 195] on link "View" at bounding box center [1380, 195] width 21 height 13
drag, startPoint x: 805, startPoint y: 62, endPoint x: 666, endPoint y: 62, distance: 139.0
click at [669, 43] on ul "First Name Last Name Departure City Arrival City Company/Division Airport/City …" at bounding box center [817, 43] width 1251 height 0
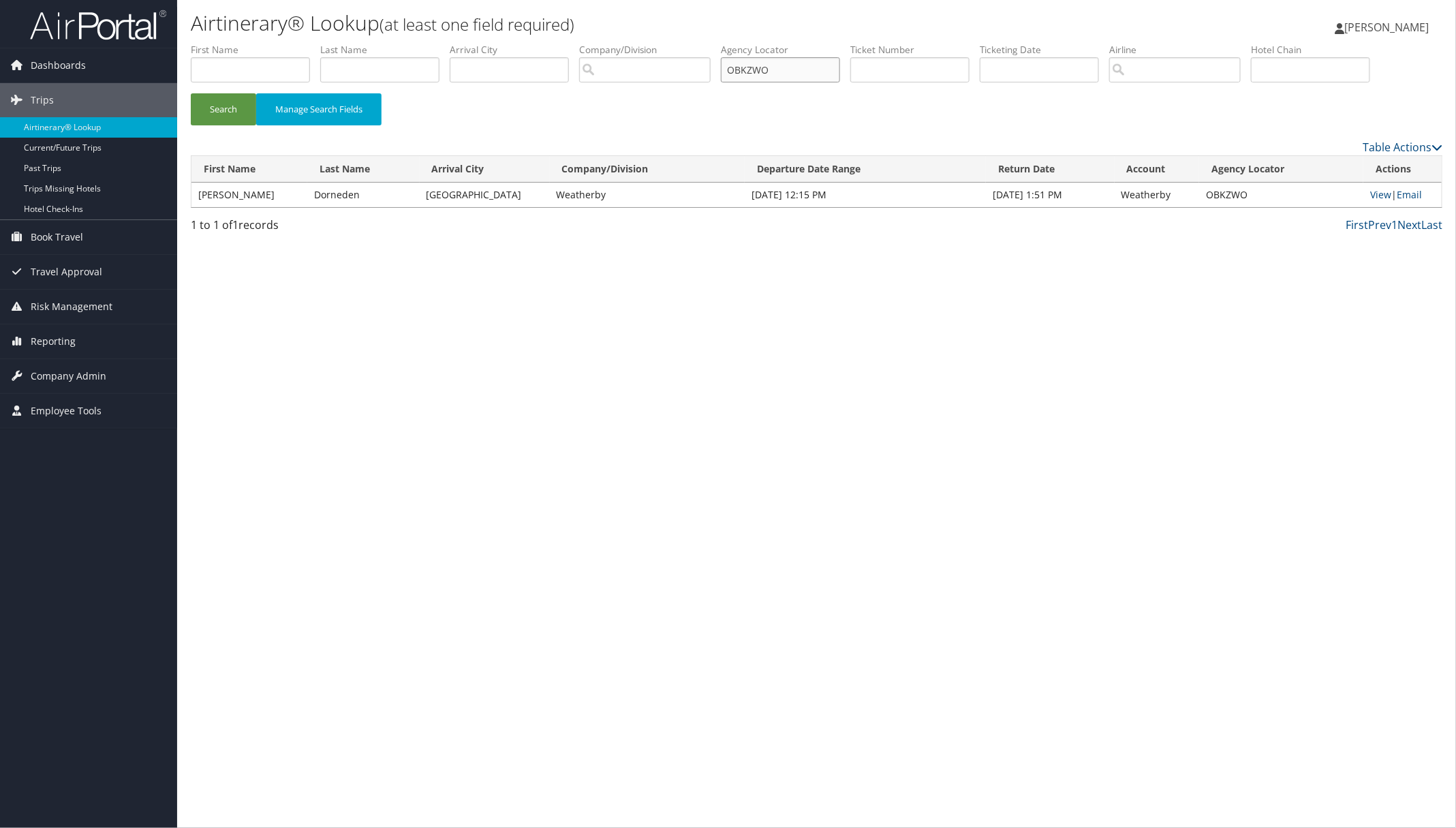
paste input "GKNLGY"
click at [236, 109] on button "Search" at bounding box center [223, 109] width 65 height 32
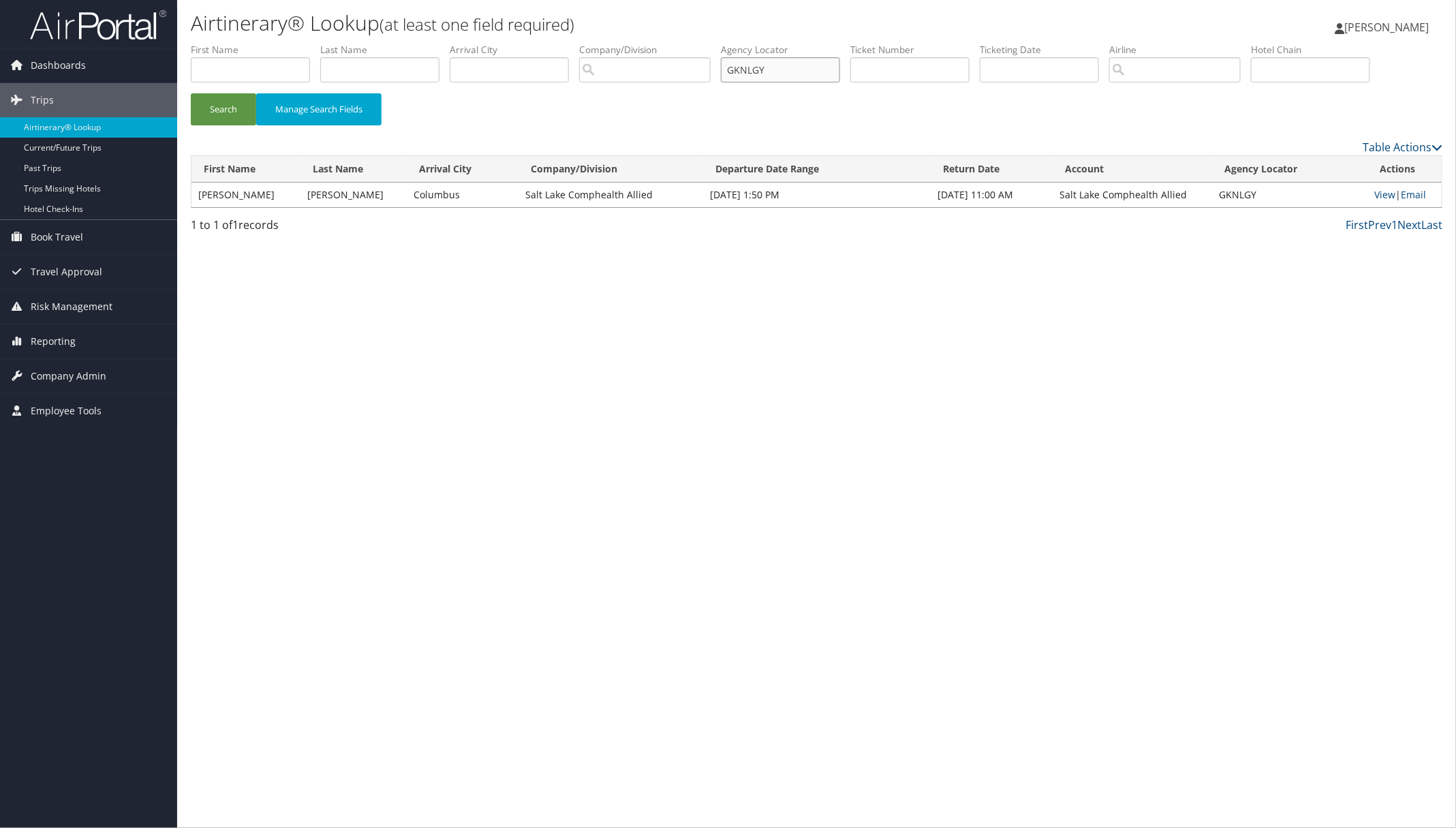
paste input "HRWLRG"
drag, startPoint x: 788, startPoint y: 70, endPoint x: 544, endPoint y: 133, distance: 252.0
click at [663, 43] on ul "First Name Last Name Departure City Arrival City Company/Division Airport/City …" at bounding box center [817, 43] width 1251 height 0
click at [212, 108] on button "Search" at bounding box center [223, 109] width 65 height 32
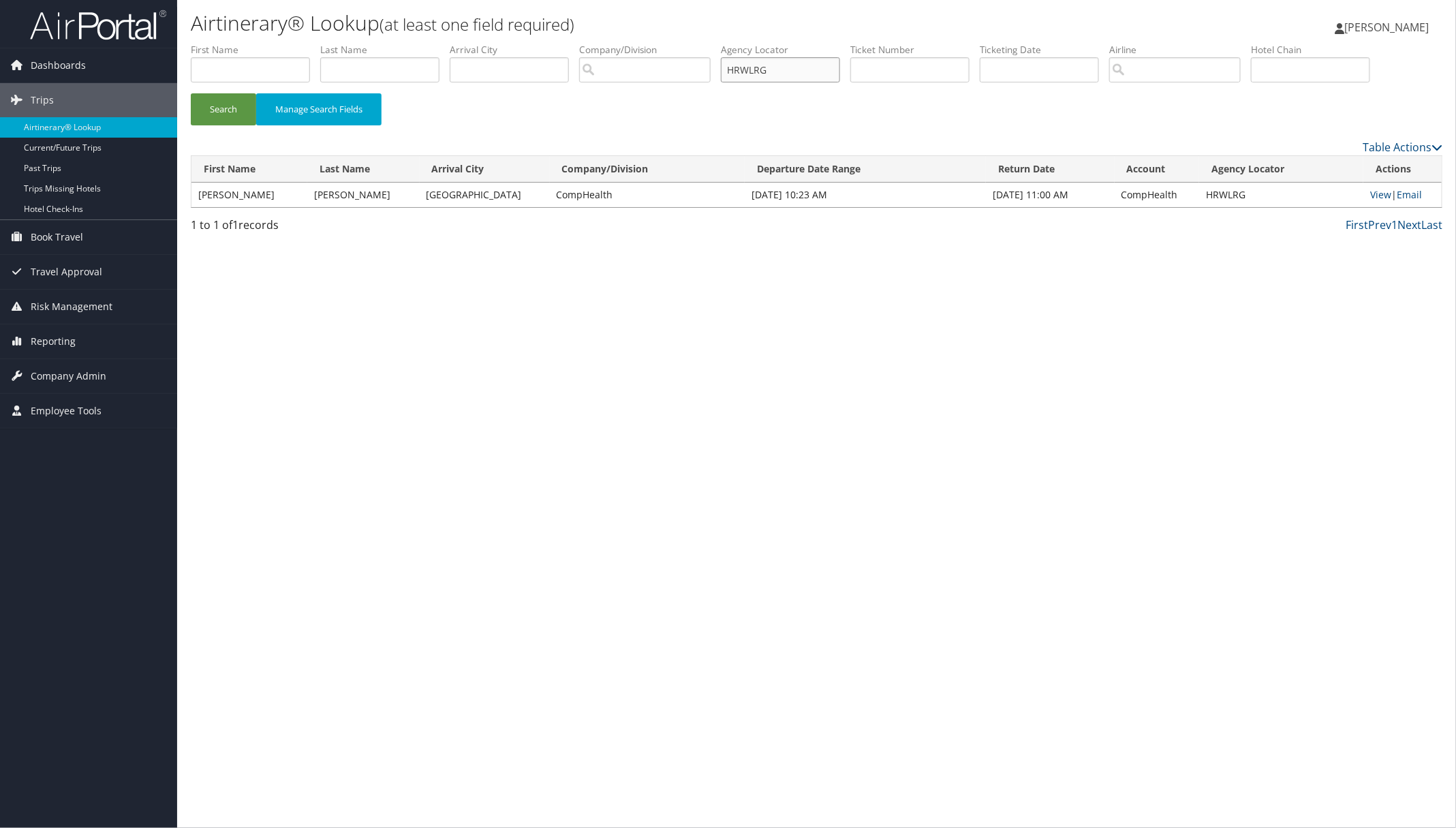
paste input "YNTPJE"
drag, startPoint x: 229, startPoint y: 110, endPoint x: 225, endPoint y: 65, distance: 45.2
click at [229, 109] on button "Search" at bounding box center [223, 109] width 65 height 32
paste input "CZTJBC"
drag, startPoint x: 777, startPoint y: 67, endPoint x: 713, endPoint y: 70, distance: 64.1
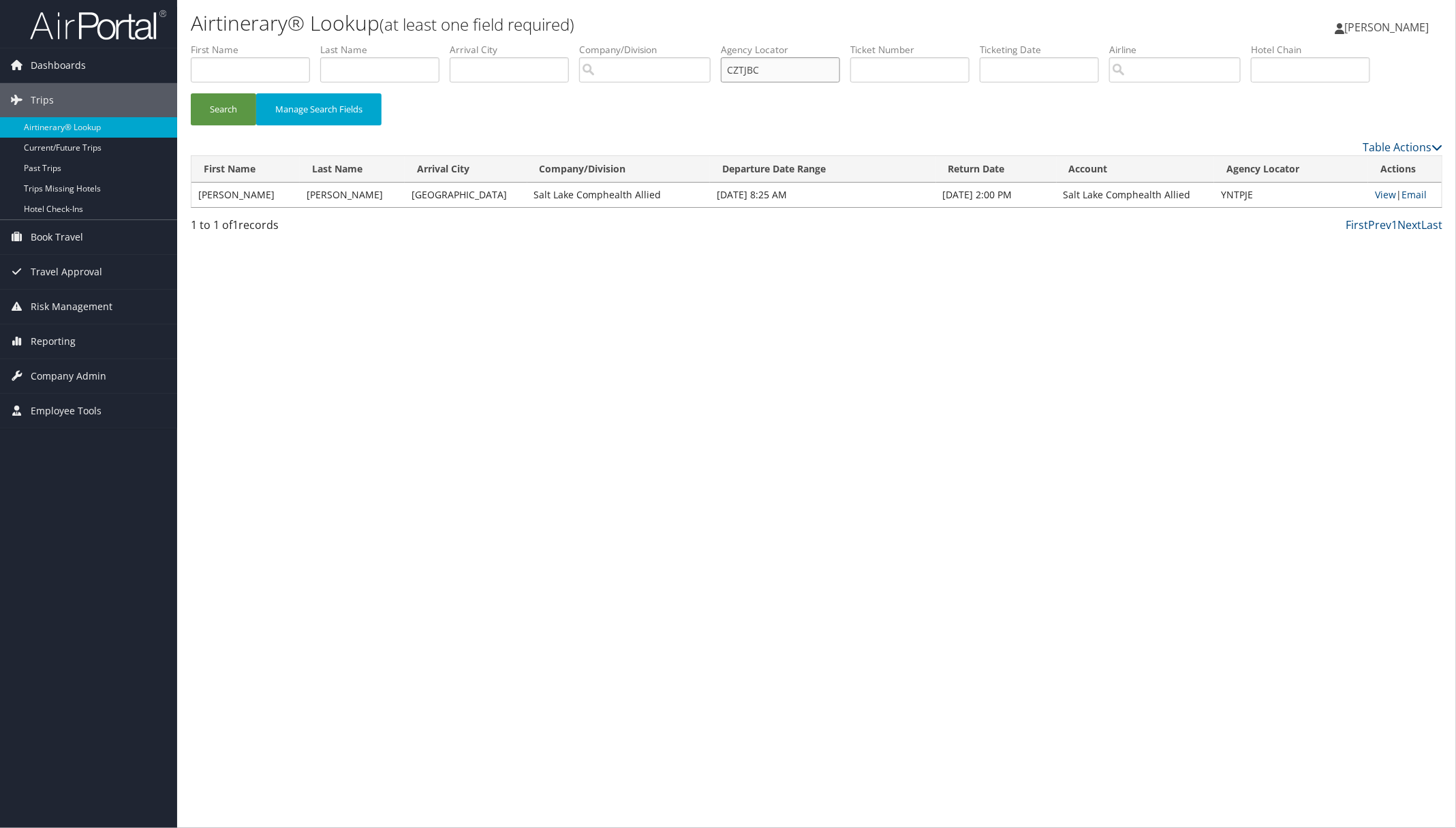
click at [716, 43] on ul "First Name Last Name Departure City Arrival City Company/Division Airport/City …" at bounding box center [817, 43] width 1251 height 0
click at [227, 99] on button "Search" at bounding box center [223, 109] width 65 height 32
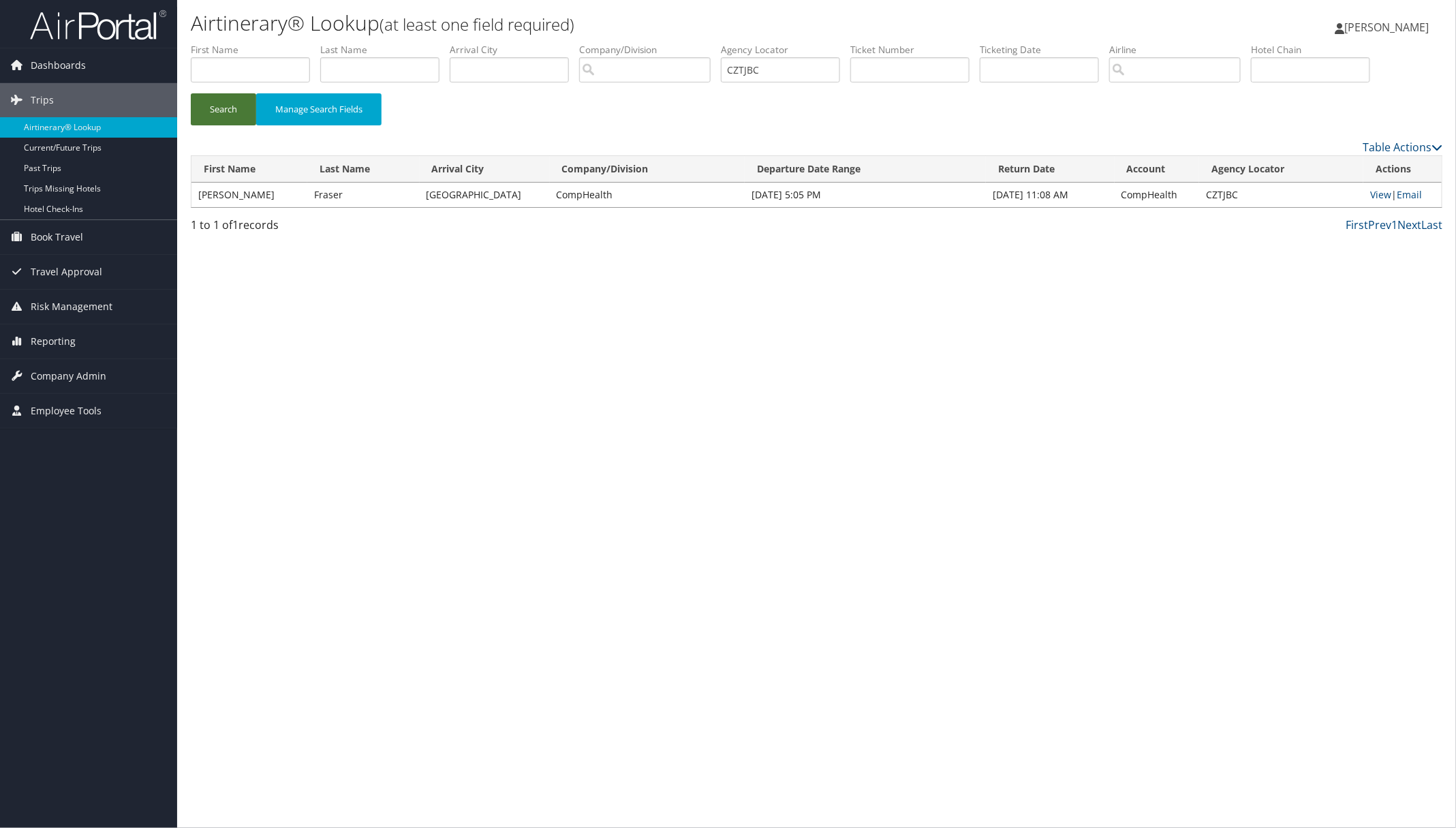
click at [221, 108] on button "Search" at bounding box center [223, 109] width 65 height 32
drag, startPoint x: 781, startPoint y: 70, endPoint x: 720, endPoint y: 56, distance: 62.6
click at [720, 43] on ul "First Name Last Name Departure City Arrival City Company/Division Airport/City …" at bounding box center [817, 43] width 1251 height 0
paste input "DCMPSJ"
click at [226, 109] on button "Search" at bounding box center [223, 109] width 65 height 32
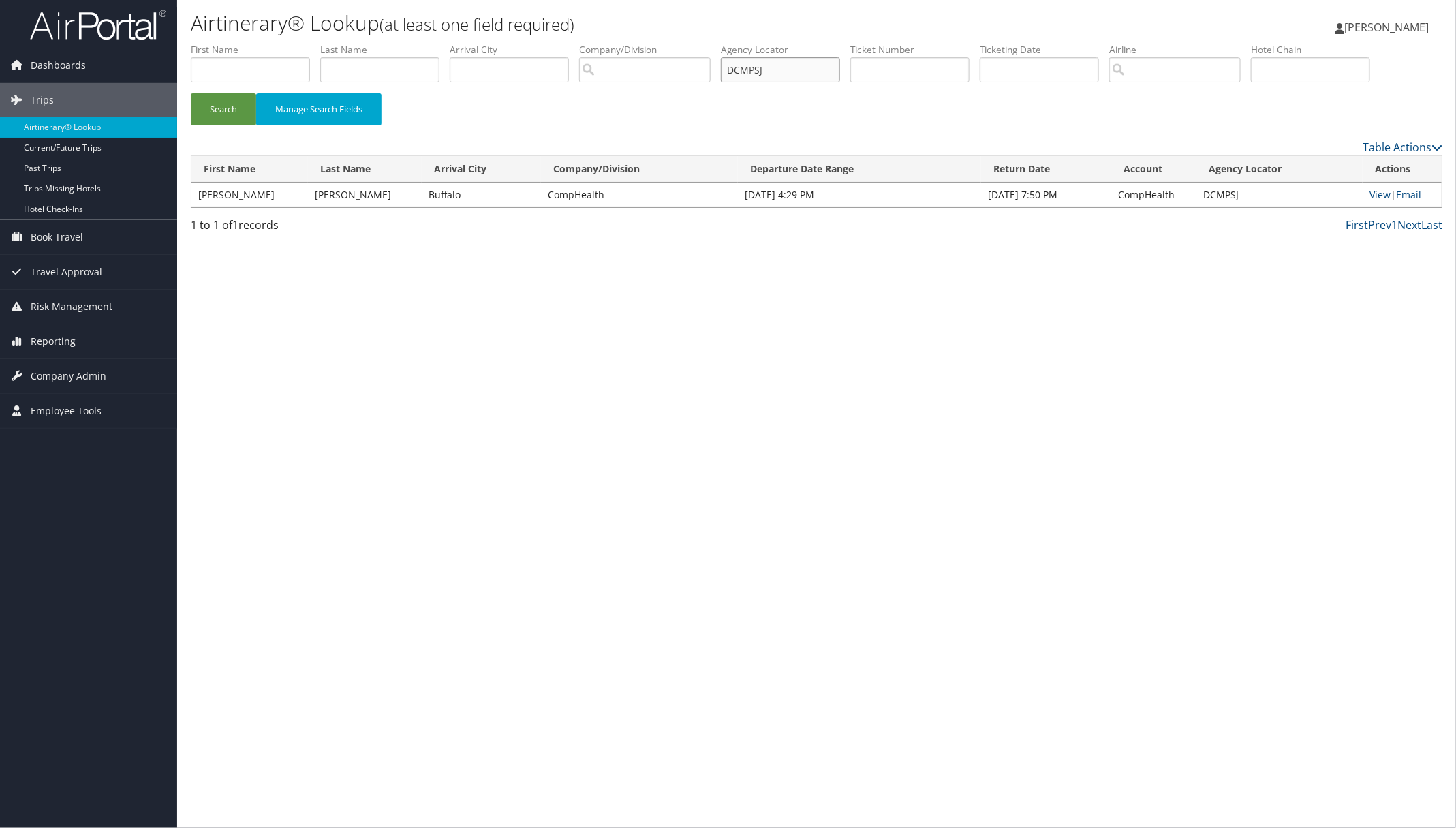
paste input "OJSJSO"
drag, startPoint x: 797, startPoint y: 70, endPoint x: 628, endPoint y: 83, distance: 169.5
click at [699, 43] on ul "First Name Last Name Departure City Arrival City Company/Division Airport/City …" at bounding box center [817, 43] width 1251 height 0
click at [209, 103] on button "Search" at bounding box center [223, 109] width 65 height 32
paste input "CNKGX"
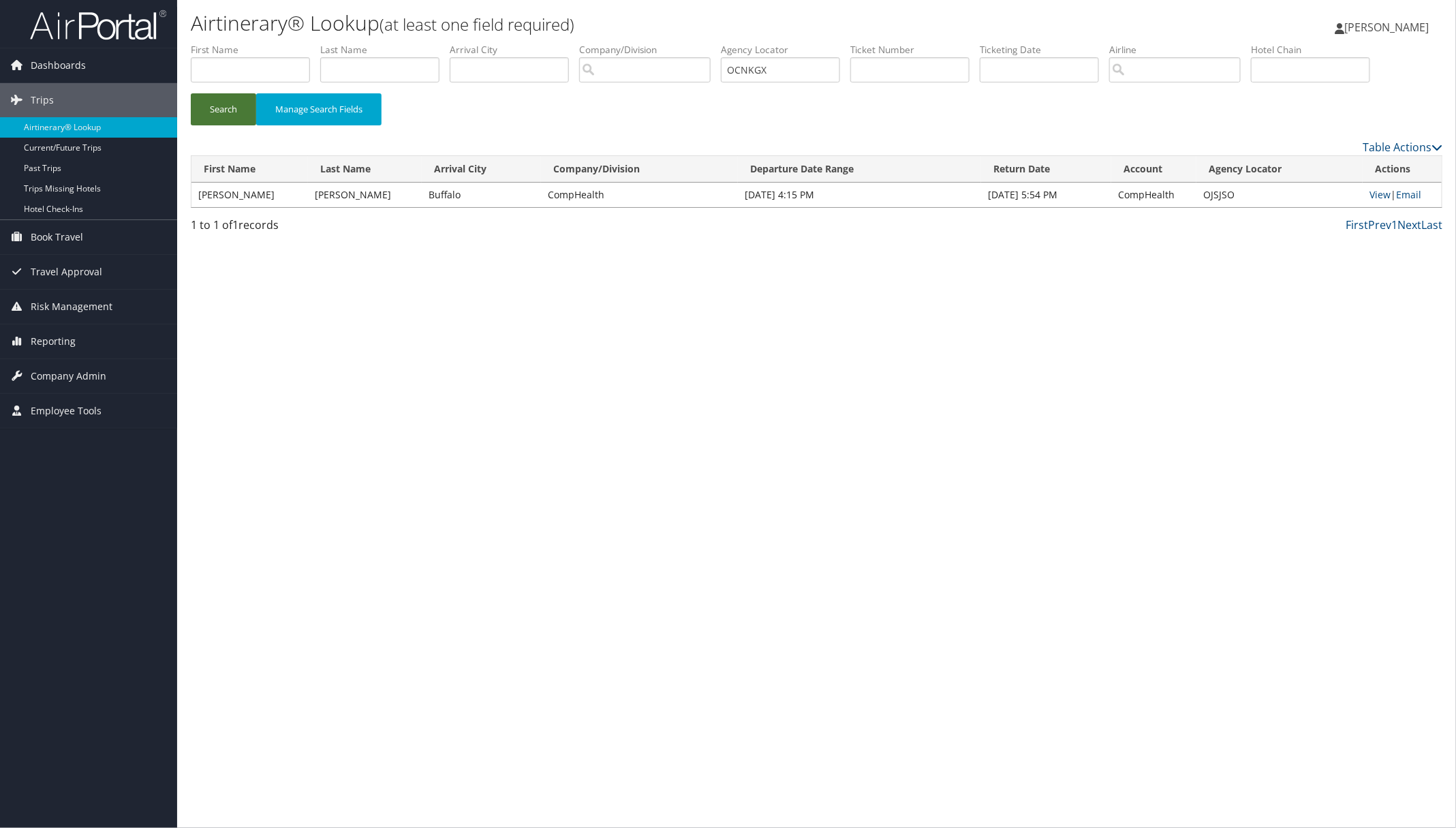
click at [230, 104] on button "Search" at bounding box center [223, 109] width 65 height 32
drag, startPoint x: 797, startPoint y: 64, endPoint x: 724, endPoint y: 64, distance: 73.0
click at [724, 43] on ul "First Name Last Name Departure City Arrival City Company/Division Airport/City …" at bounding box center [817, 43] width 1251 height 0
paste input "HNCOQR"
click at [221, 102] on button "Search" at bounding box center [223, 109] width 65 height 32
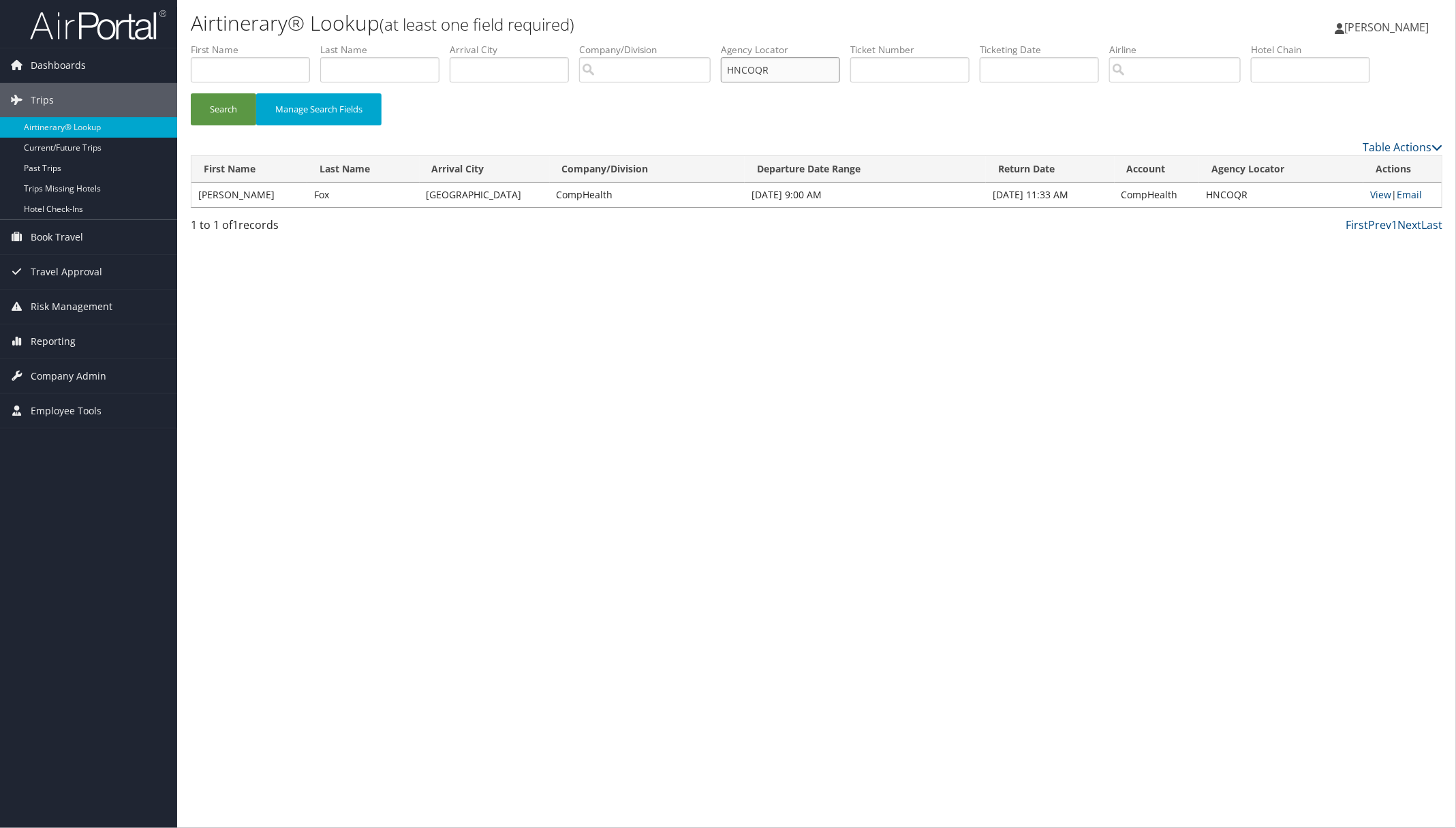
drag, startPoint x: 790, startPoint y: 68, endPoint x: 566, endPoint y: 85, distance: 224.6
click at [566, 43] on ul "First Name Last Name Departure City Arrival City Company/Division Airport/City …" at bounding box center [817, 43] width 1251 height 0
paste input "OCNKGX"
click at [228, 110] on button "Search" at bounding box center [223, 109] width 65 height 32
paste input "YVTJNS"
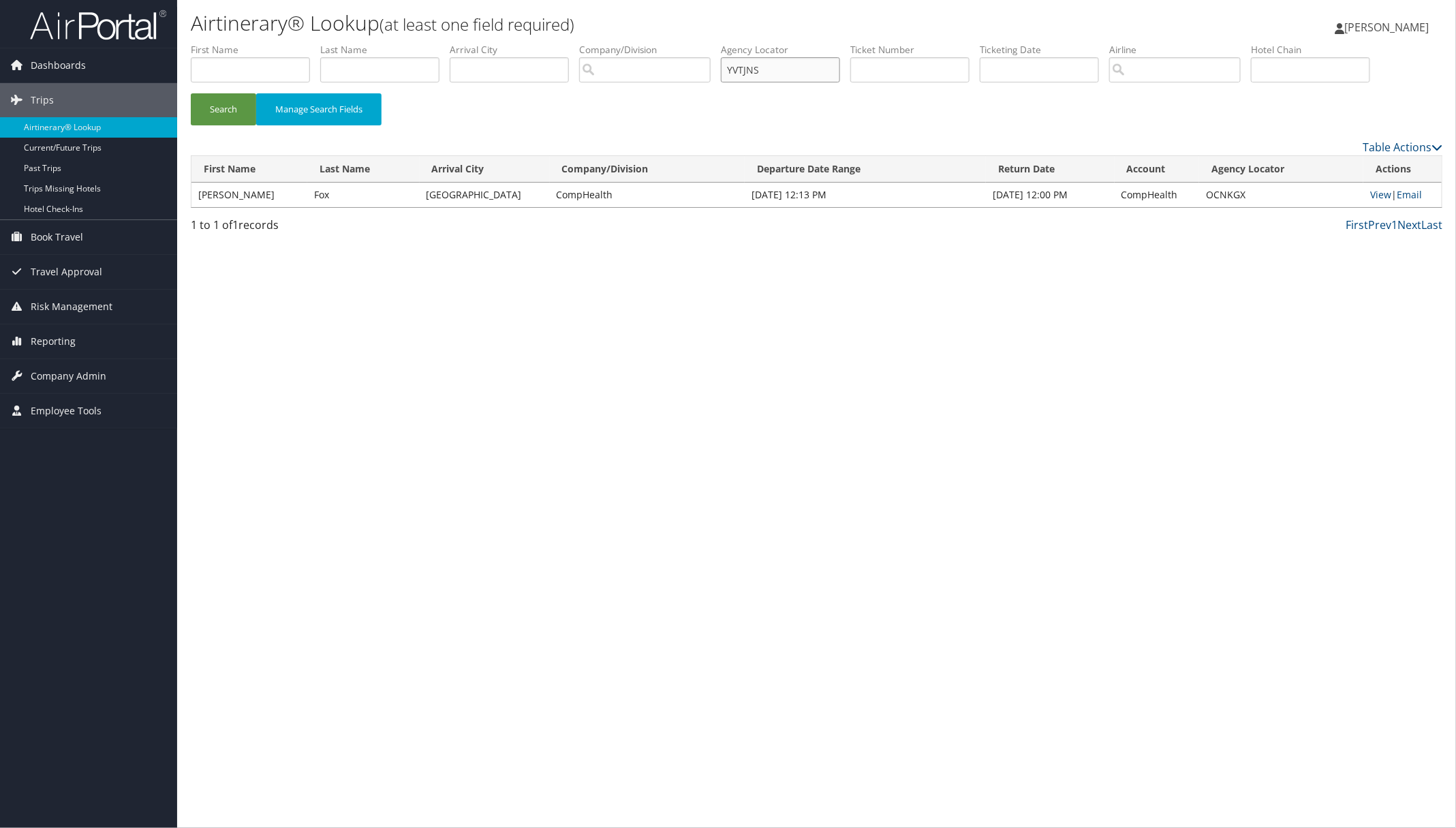
drag, startPoint x: 792, startPoint y: 66, endPoint x: 594, endPoint y: 76, distance: 198.3
click at [693, 43] on ul "First Name Last Name Departure City Arrival City Company/Division Airport/City …" at bounding box center [817, 43] width 1251 height 0
click at [242, 104] on button "Search" at bounding box center [223, 109] width 65 height 32
paste input "OHMGUN"
click at [208, 107] on button "Search" at bounding box center [223, 109] width 65 height 32
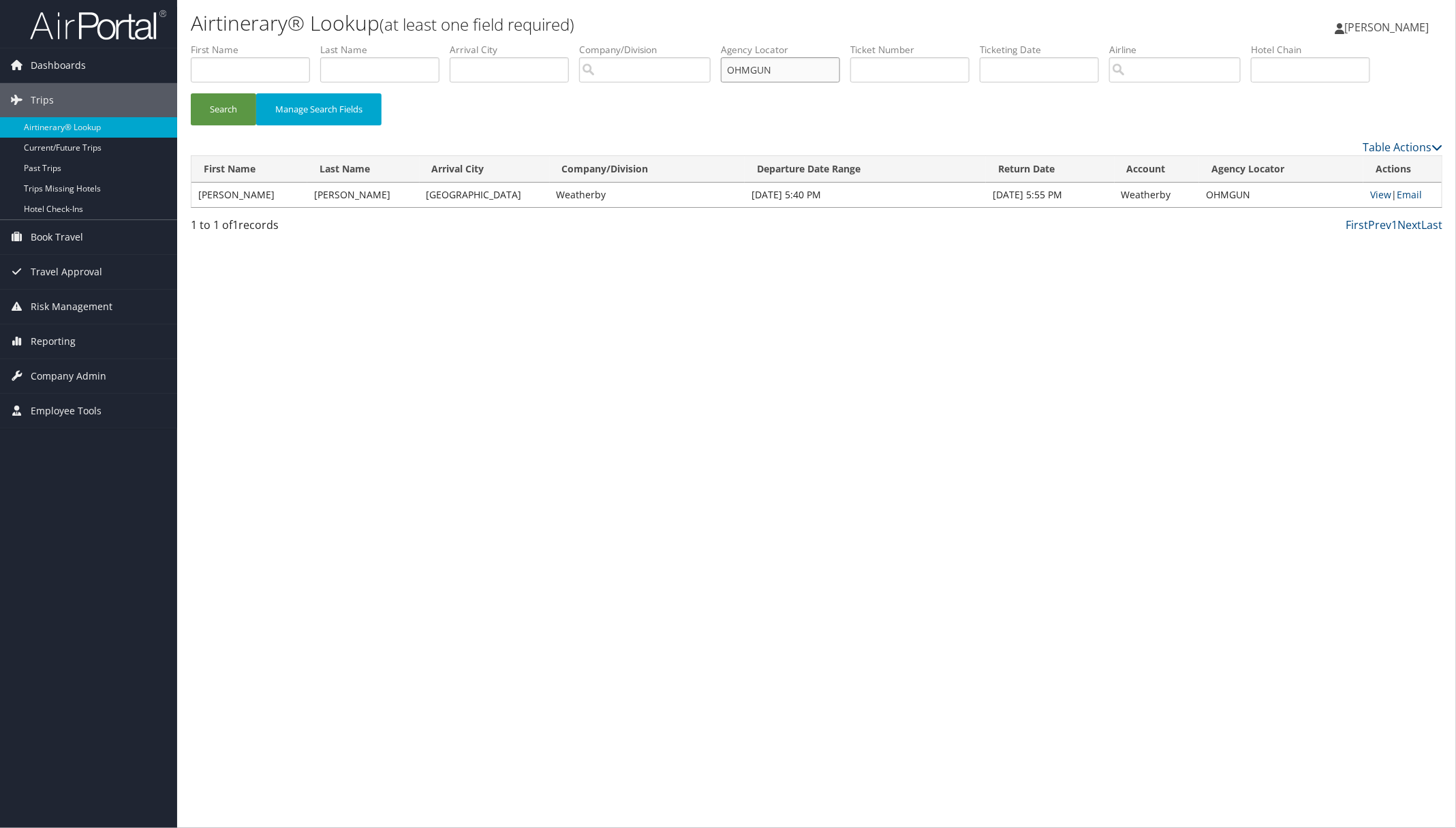
drag, startPoint x: 792, startPoint y: 67, endPoint x: 680, endPoint y: 60, distance: 112.2
click at [694, 43] on ul "First Name Last Name Departure City Arrival City Company/Division Airport/City …" at bounding box center [817, 43] width 1251 height 0
click at [241, 109] on button "Search" at bounding box center [223, 109] width 65 height 32
drag, startPoint x: 795, startPoint y: 69, endPoint x: 484, endPoint y: 31, distance: 313.3
click at [487, 31] on div "Airtinerary® Lookup (at least one field required) Pamela Nielsen Pamela Nielsen…" at bounding box center [817, 414] width 1279 height 828
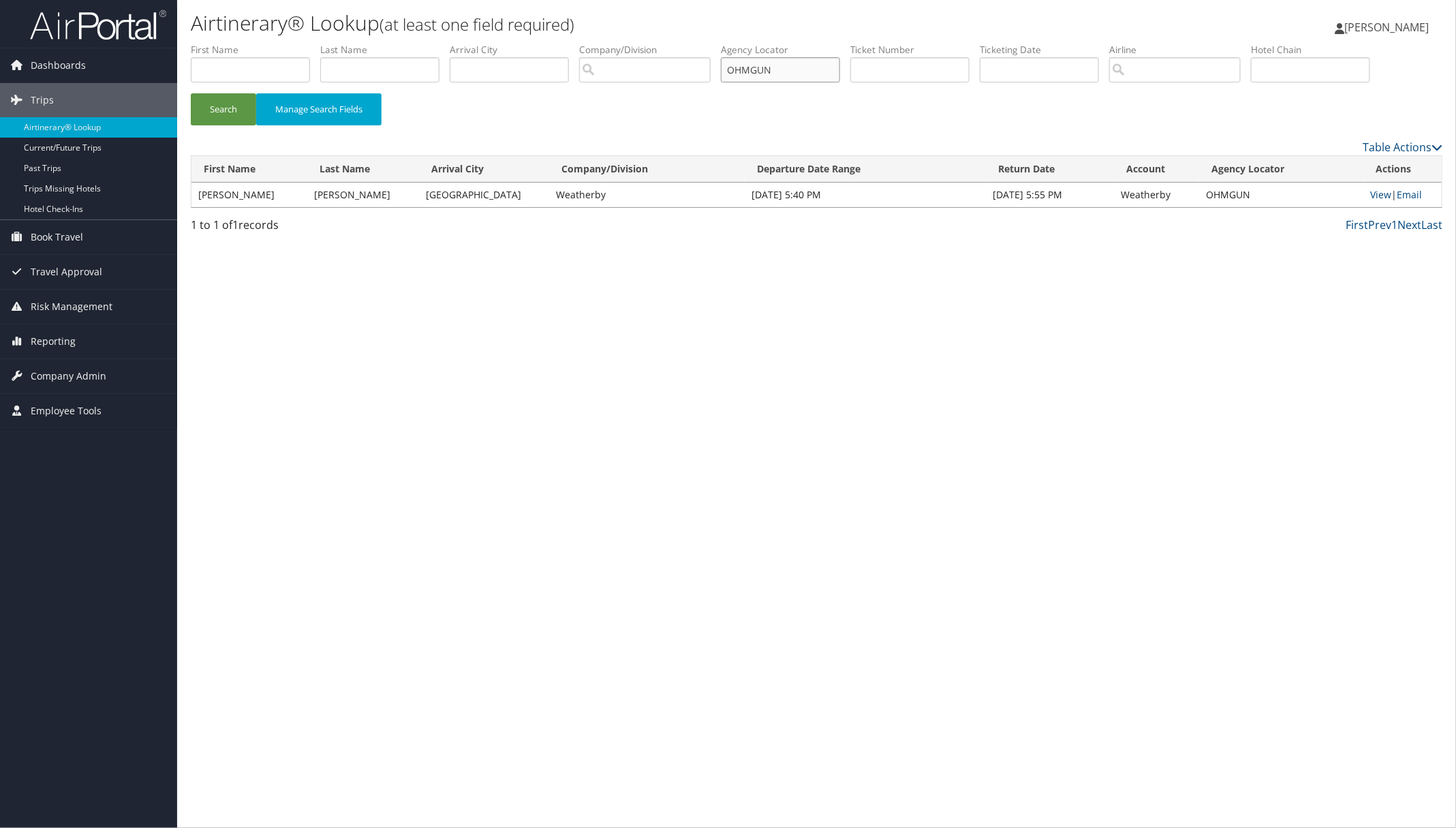
paste input "YMKTMW"
click at [208, 100] on button "Search" at bounding box center [223, 109] width 65 height 32
drag, startPoint x: 784, startPoint y: 67, endPoint x: 683, endPoint y: 55, distance: 101.7
click at [683, 43] on ul "First Name Last Name Departure City Arrival City Company/Division Airport/City …" at bounding box center [817, 43] width 1251 height 0
paste input "IMYNBM"
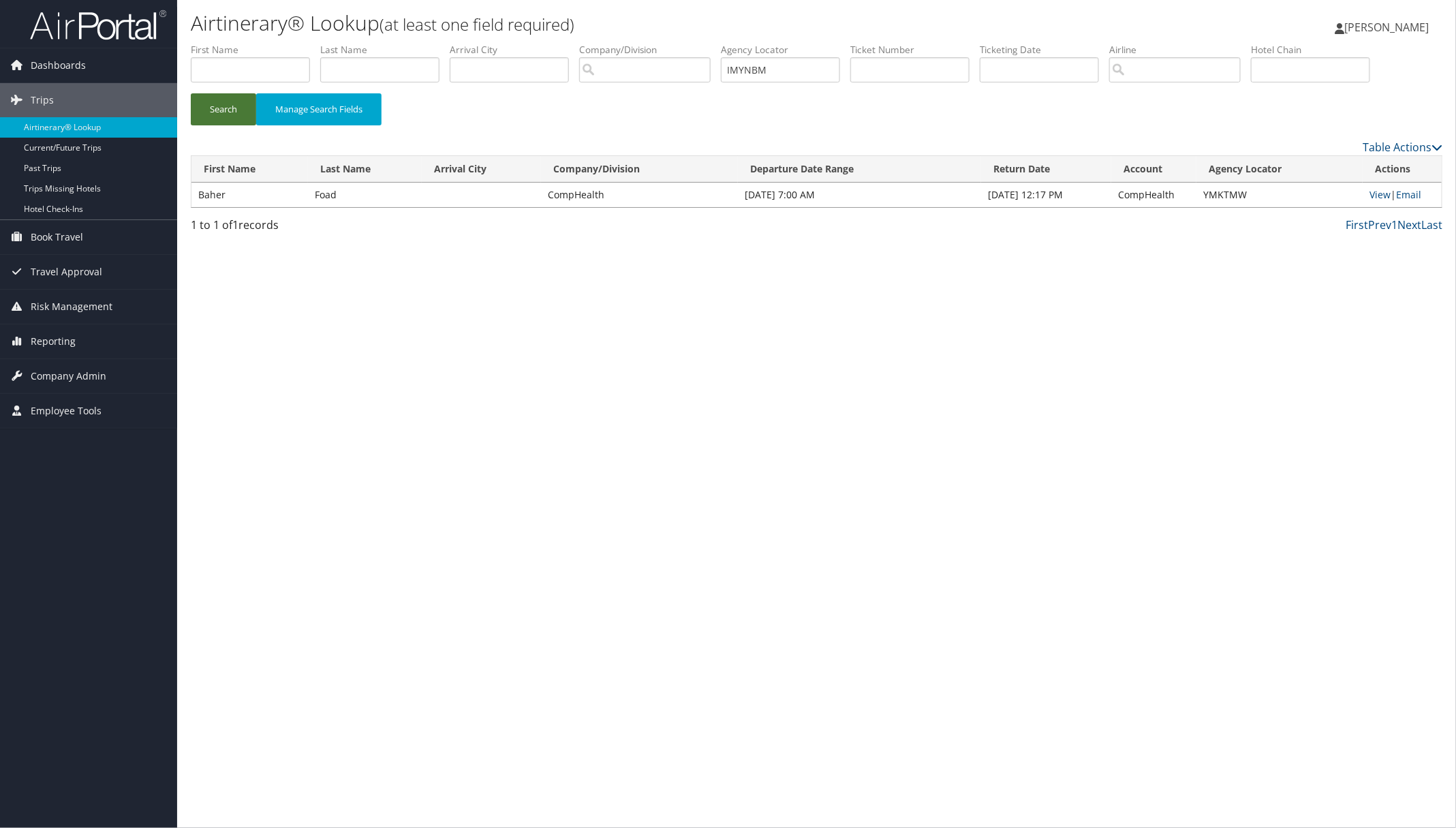
click at [240, 99] on button "Search" at bounding box center [223, 109] width 65 height 32
drag, startPoint x: 787, startPoint y: 67, endPoint x: 560, endPoint y: 96, distance: 228.8
click at [666, 43] on ul "First Name Last Name Departure City Arrival City Company/Division Airport/City …" at bounding box center [817, 43] width 1251 height 0
paste input "WIMWCA"
click at [216, 106] on button "Search" at bounding box center [223, 109] width 65 height 32
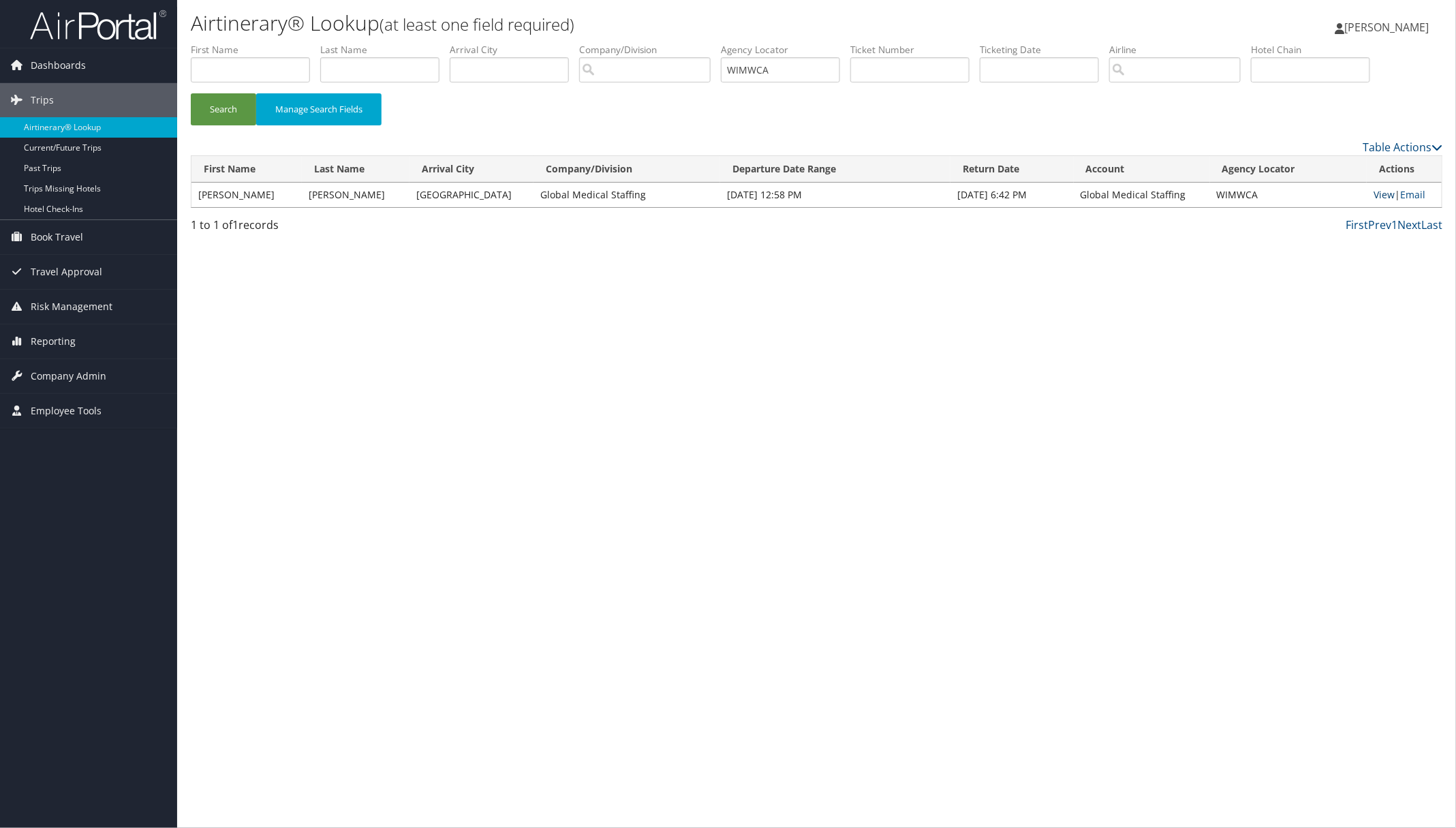
click at [1383, 198] on link "View" at bounding box center [1383, 195] width 21 height 13
paste input "YPFQEP"
drag, startPoint x: 795, startPoint y: 65, endPoint x: 626, endPoint y: 67, distance: 169.0
click at [679, 43] on ul "First Name Last Name Departure City Arrival City Company/Division Airport/City …" at bounding box center [817, 43] width 1251 height 0
click at [204, 99] on button "Search" at bounding box center [223, 109] width 65 height 32
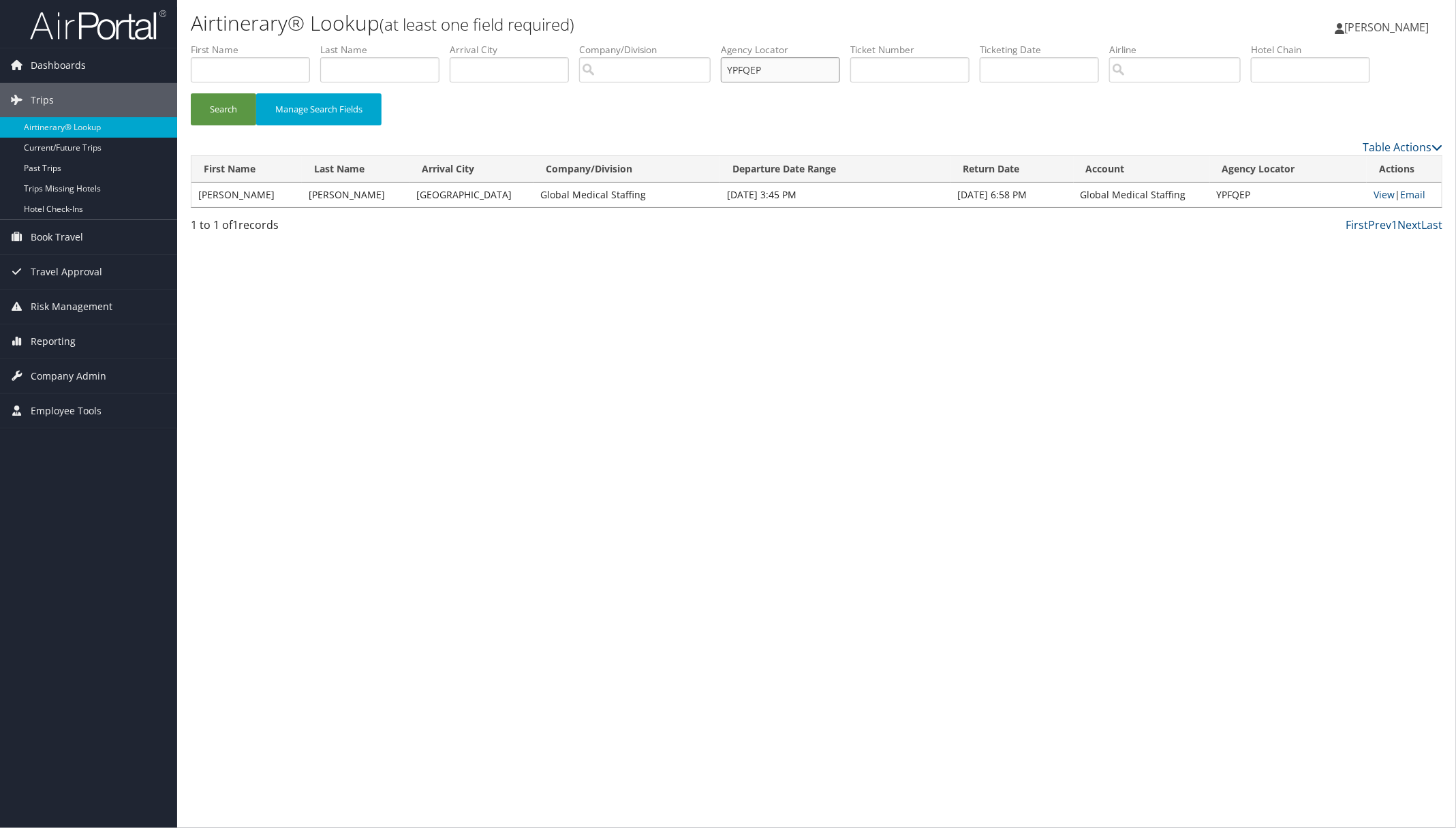
paste input "FDTUUK"
click at [219, 109] on button "Search" at bounding box center [223, 109] width 65 height 32
paste input "CMKACI"
drag, startPoint x: 784, startPoint y: 69, endPoint x: 727, endPoint y: 75, distance: 57.3
click at [727, 43] on ul "First Name Last Name Departure City Arrival City Company/Division Airport/City …" at bounding box center [817, 43] width 1251 height 0
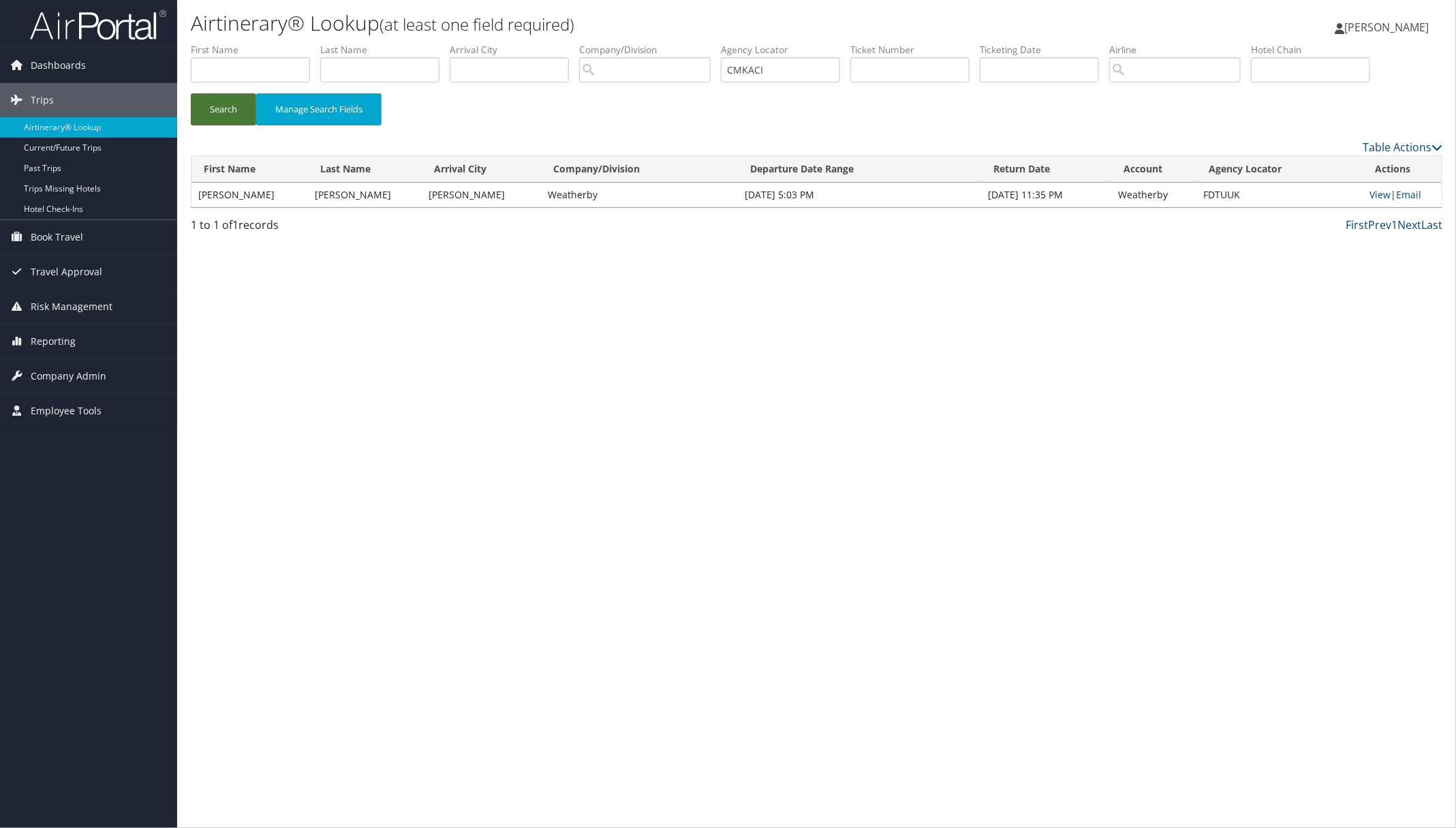
click at [231, 106] on button "Search" at bounding box center [223, 109] width 65 height 32
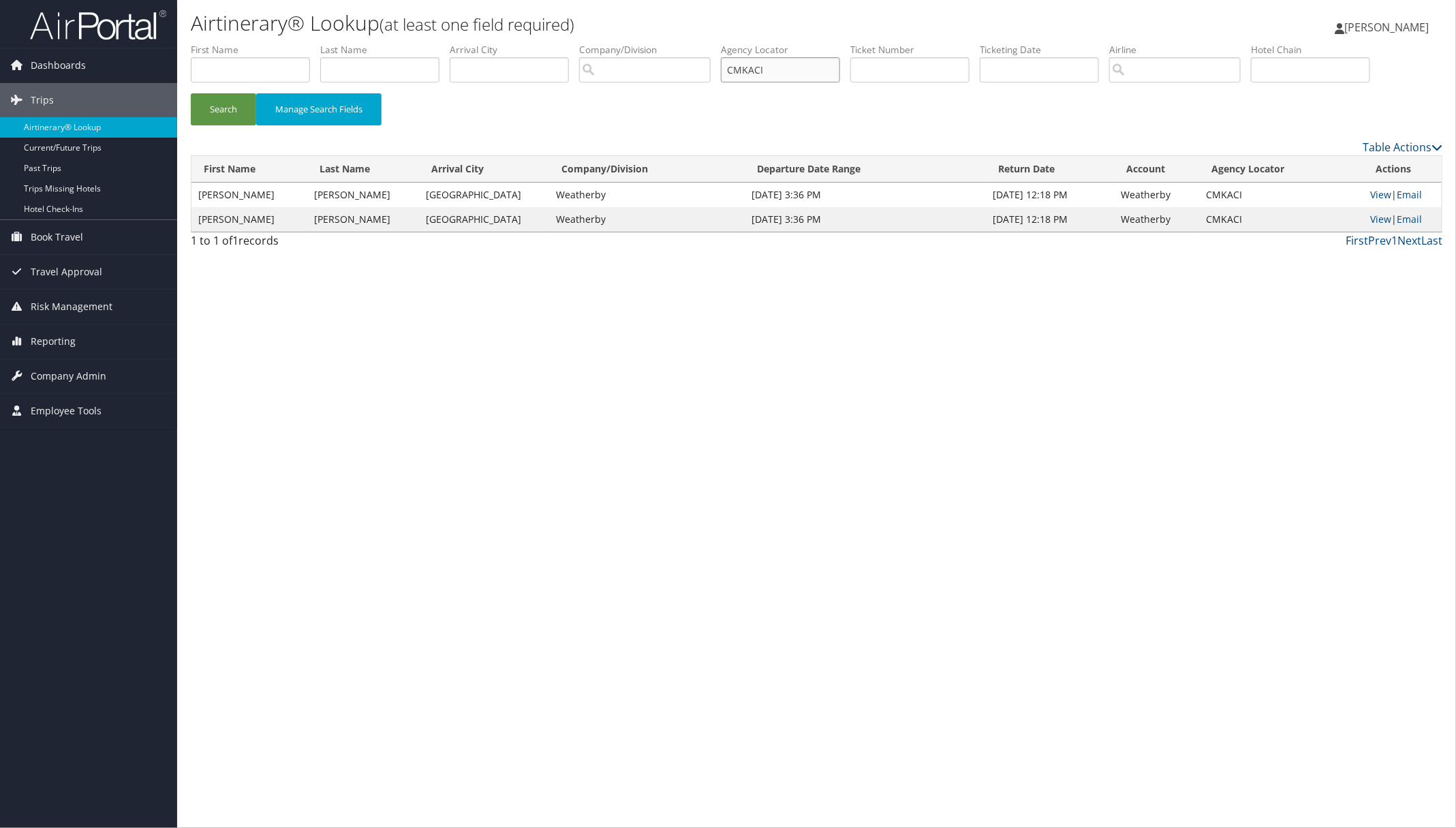
paste input "JHZIQD"
type input "JHZIQD"
click at [231, 110] on button "Search" at bounding box center [223, 109] width 65 height 32
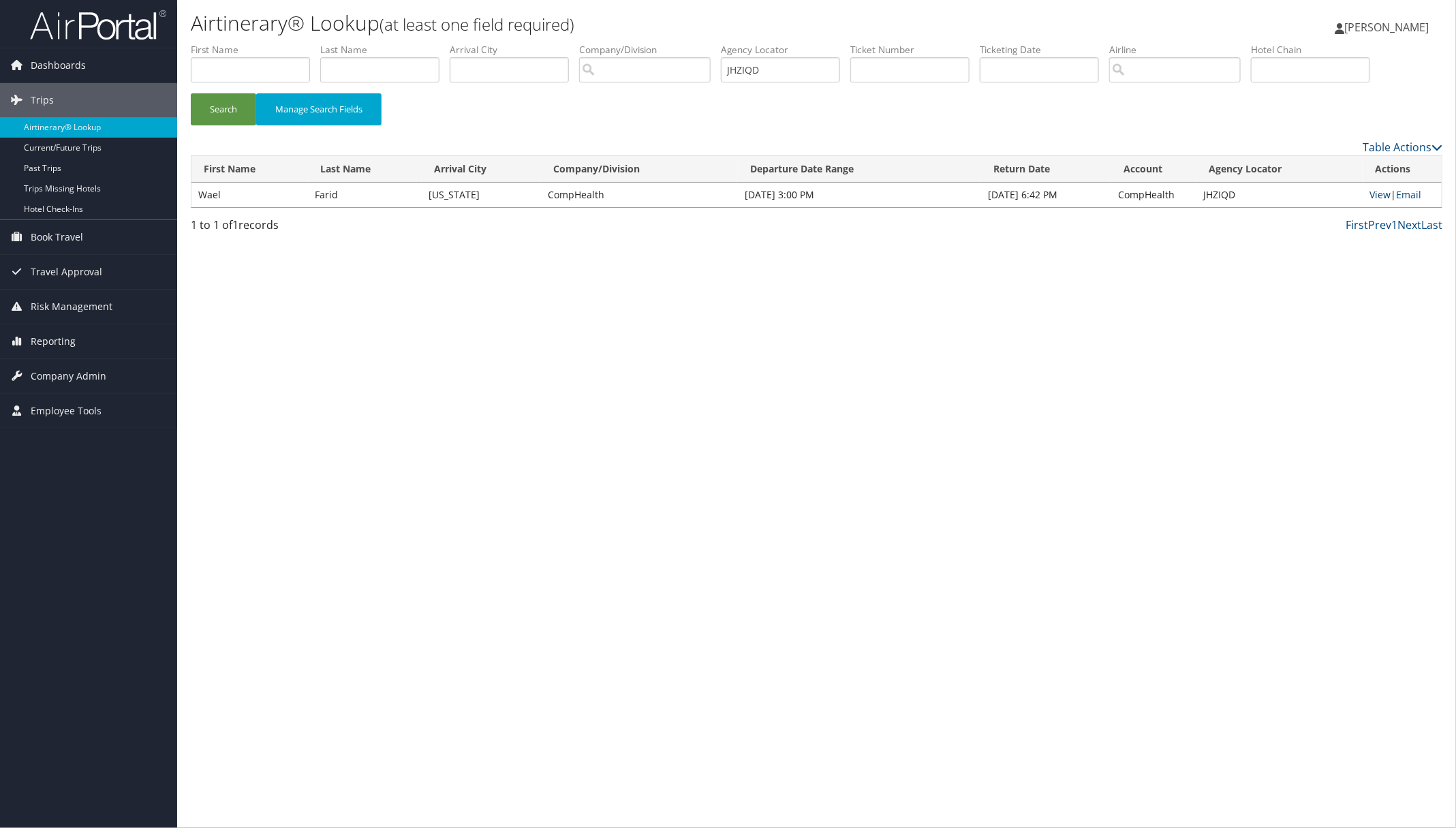
click at [1378, 193] on link "View" at bounding box center [1380, 195] width 21 height 13
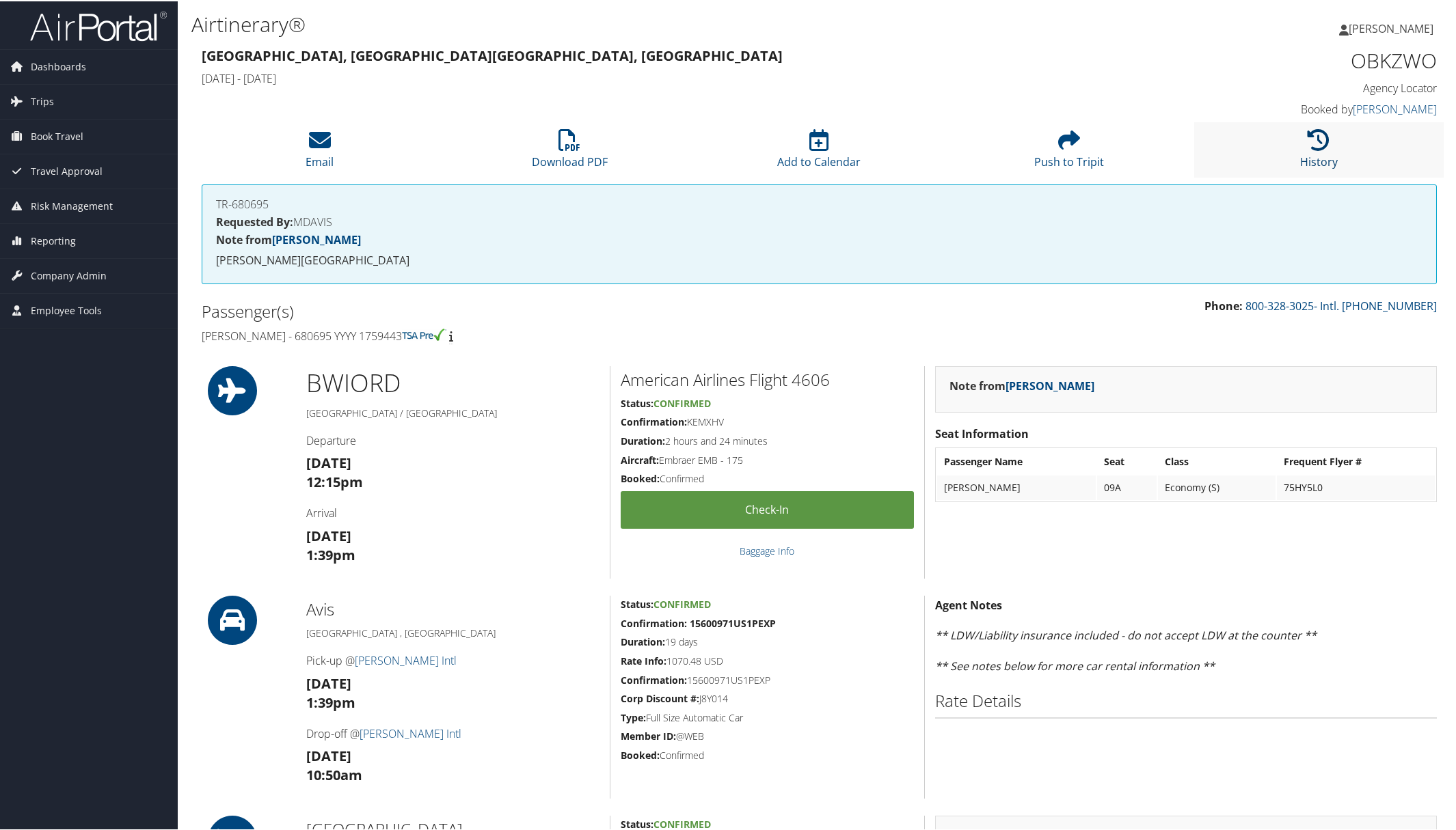
click at [1303, 155] on link "History" at bounding box center [1319, 152] width 38 height 33
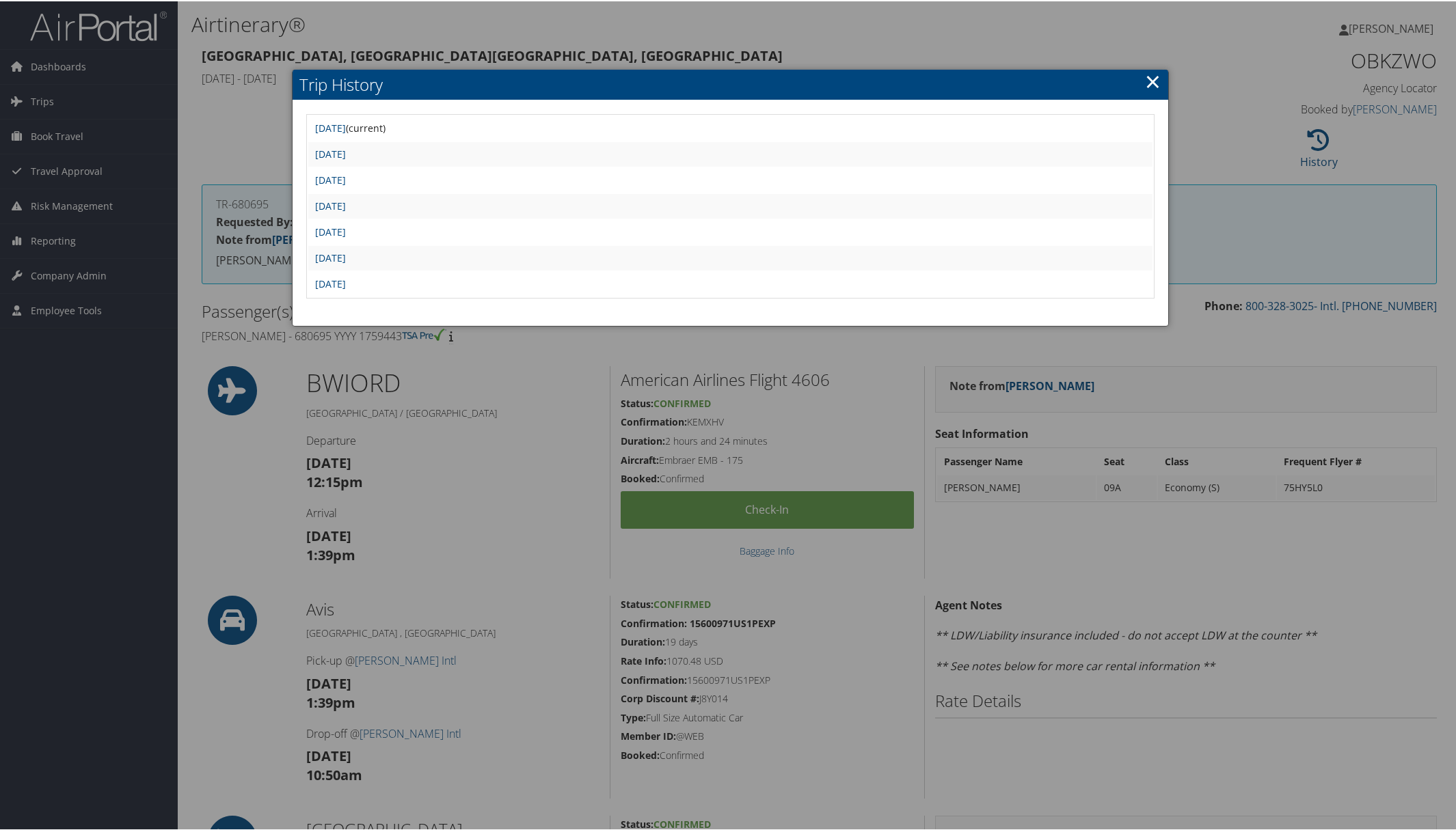
click at [1146, 77] on link "×" at bounding box center [1152, 80] width 16 height 28
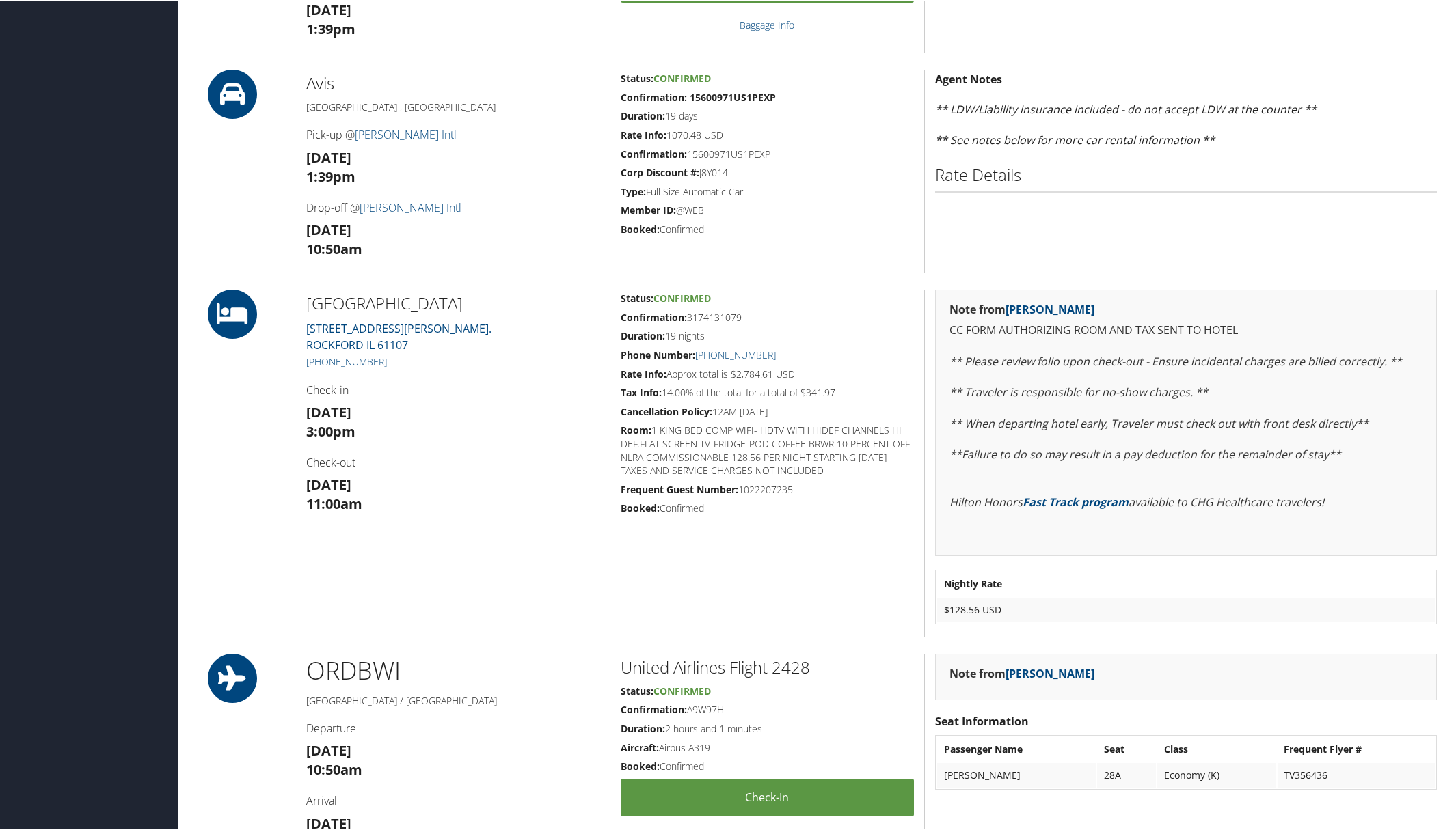
scroll to position [512, 0]
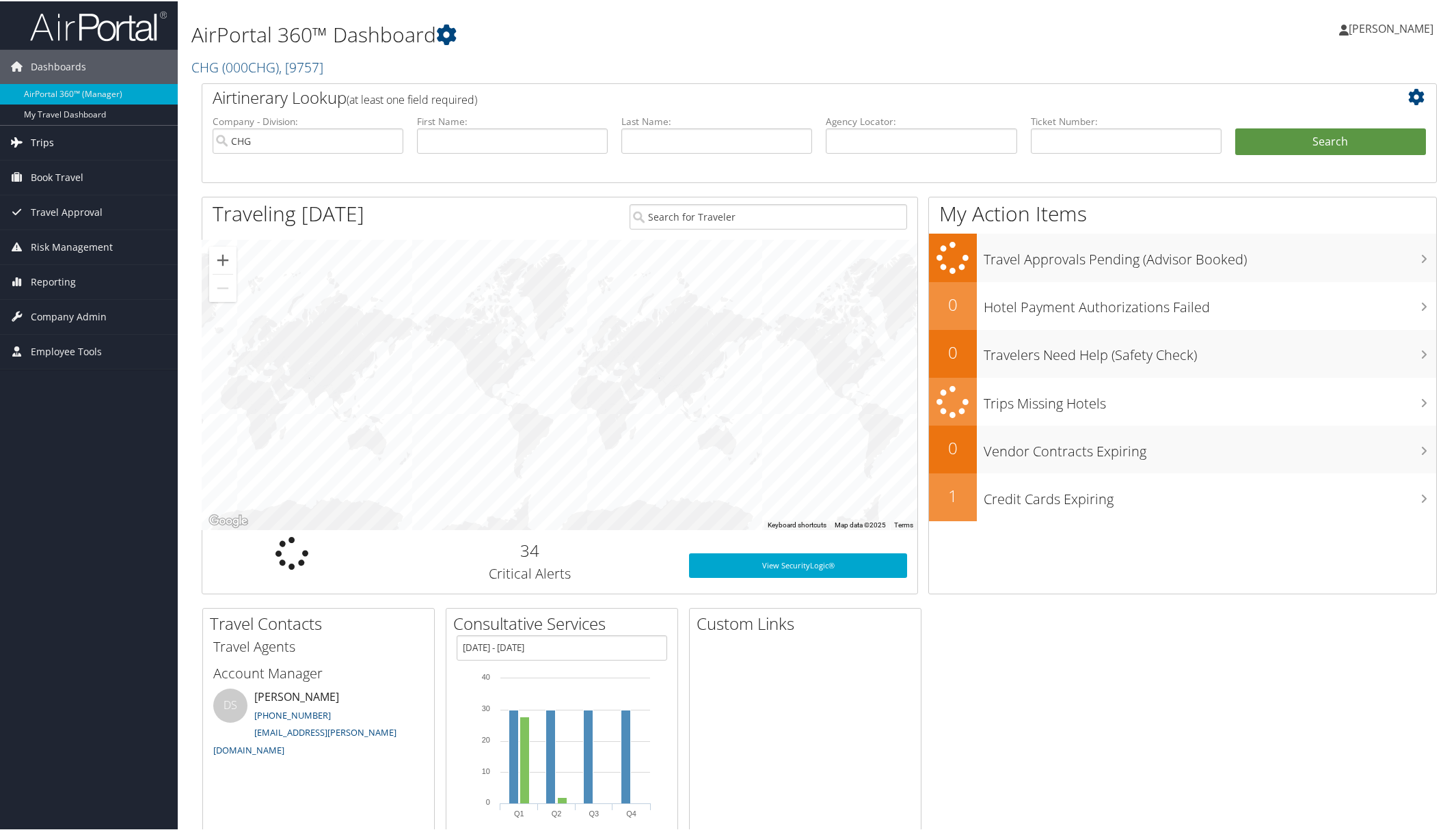
click at [97, 142] on link "Trips" at bounding box center [88, 141] width 178 height 34
click at [108, 162] on link "Airtinerary® Lookup" at bounding box center [88, 169] width 178 height 20
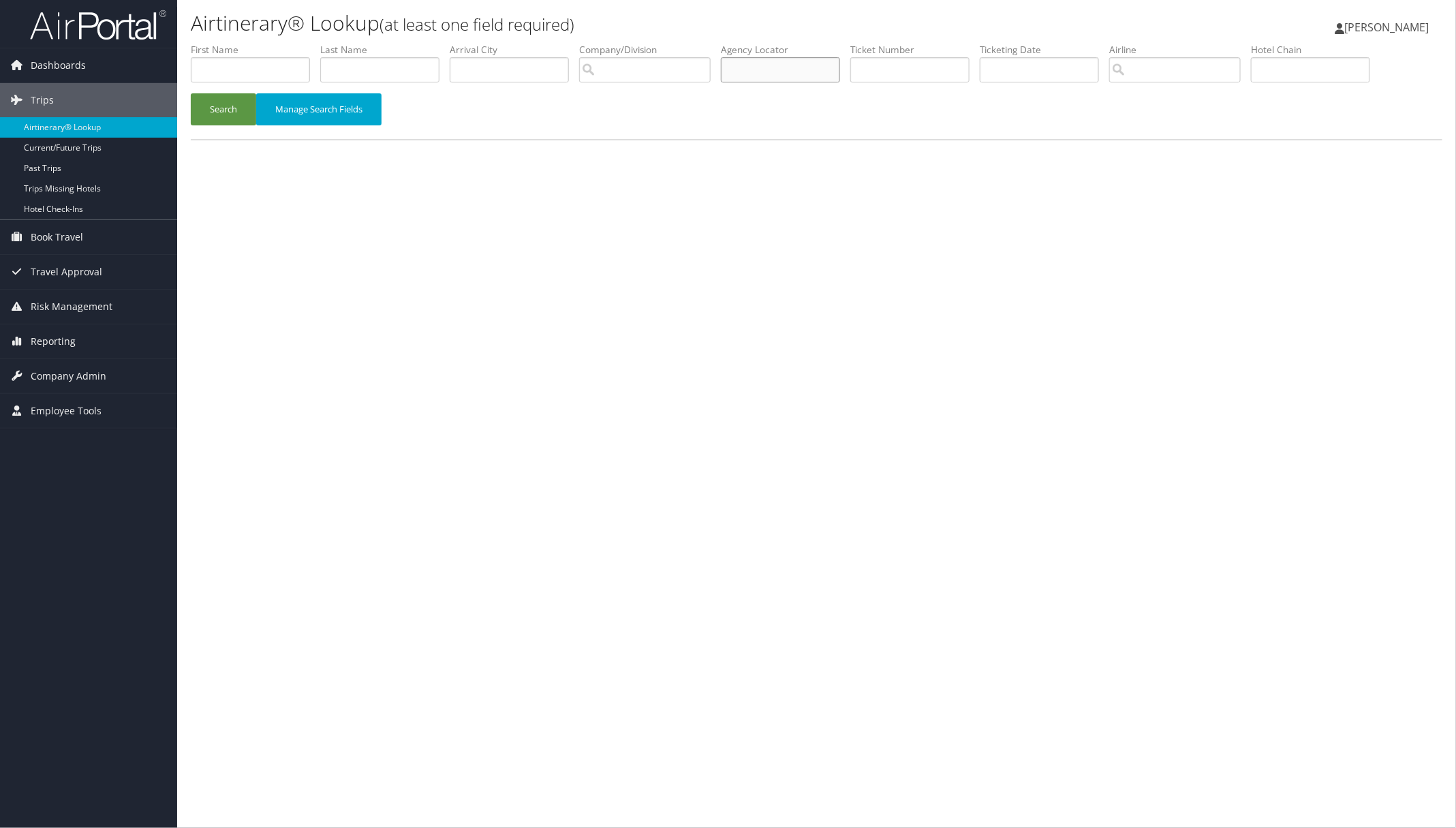
click at [797, 74] on input "text" at bounding box center [781, 69] width 119 height 25
paste input "JHZIQD"
type input "JHZIQD"
click at [218, 104] on button "Search" at bounding box center [223, 109] width 65 height 32
